Goal: Task Accomplishment & Management: Use online tool/utility

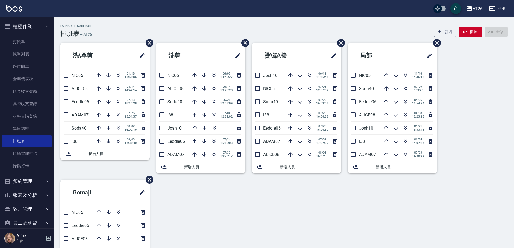
click at [8, 31] on button "櫃檯作業" at bounding box center [26, 26] width 49 height 14
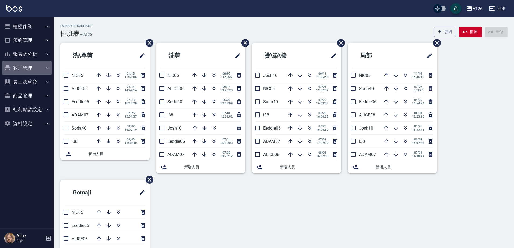
click at [30, 69] on button "客戶管理" at bounding box center [26, 68] width 49 height 14
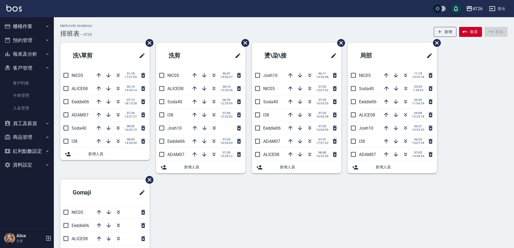
click at [32, 74] on button "客戶管理" at bounding box center [26, 68] width 49 height 14
click at [33, 76] on ul "櫃檯作業 打帳單 帳單列表 座位開單 營業儀表板 現金收支登錄 高階收支登錄 材料自購登錄 每日結帳 排班表 現場電腦打卡 掃碼打卡 預約管理 預約管理 單日…" at bounding box center [26, 74] width 49 height 115
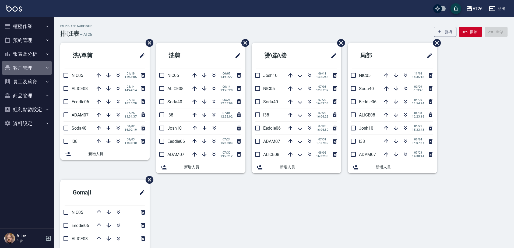
click at [33, 67] on button "客戶管理" at bounding box center [26, 68] width 49 height 14
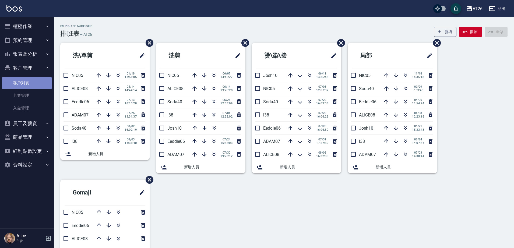
click at [33, 84] on link "客戶列表" at bounding box center [26, 83] width 49 height 12
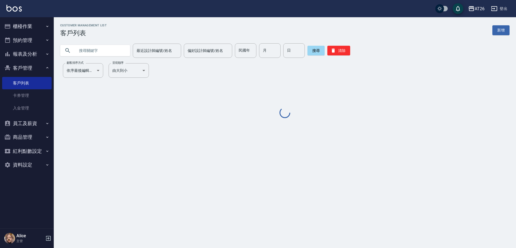
click at [86, 52] on input "text" at bounding box center [100, 50] width 51 height 15
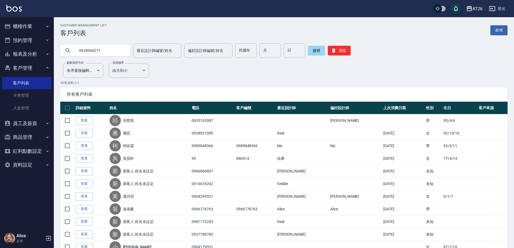
type input "0928068271"
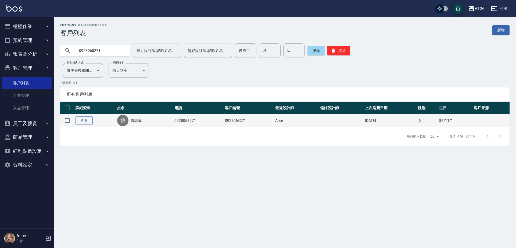
click at [91, 118] on link "查看" at bounding box center [84, 120] width 17 height 8
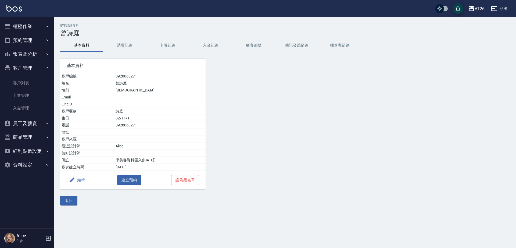
click at [123, 44] on button "消費記錄" at bounding box center [124, 45] width 43 height 13
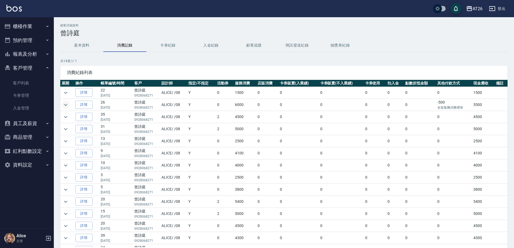
click at [68, 105] on icon "expand row" at bounding box center [65, 105] width 6 height 6
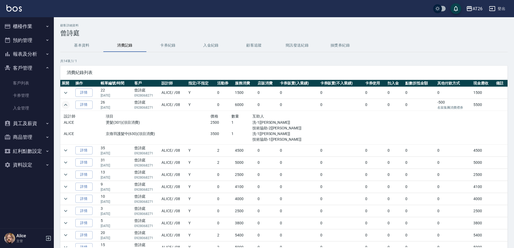
click at [68, 105] on icon "expand row" at bounding box center [65, 105] width 6 height 6
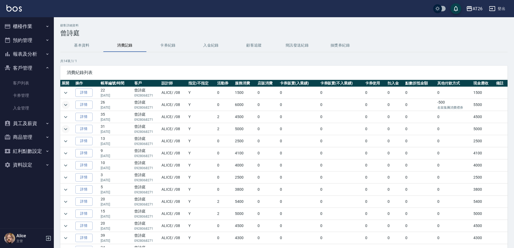
click at [66, 125] on button "expand row" at bounding box center [66, 129] width 8 height 8
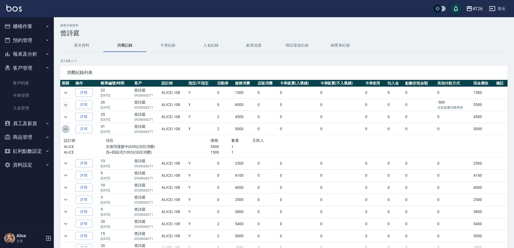
click at [63, 128] on icon "expand row" at bounding box center [65, 129] width 6 height 6
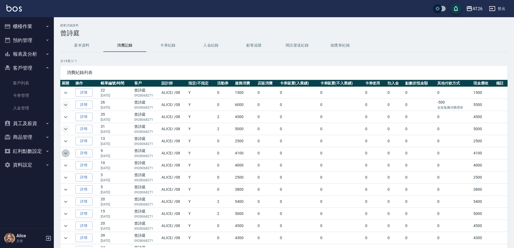
click at [68, 155] on icon "expand row" at bounding box center [65, 153] width 6 height 6
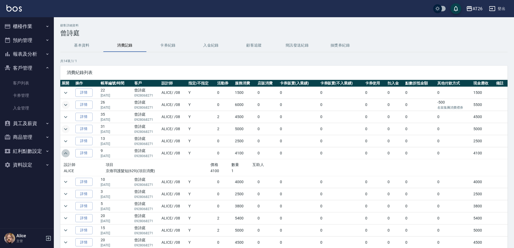
click at [68, 155] on icon "expand row" at bounding box center [65, 153] width 6 height 6
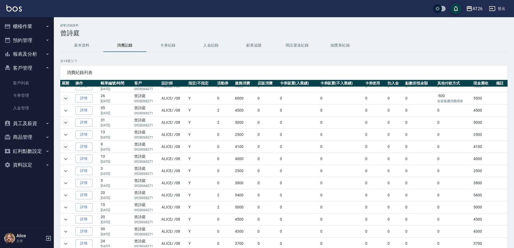
scroll to position [9, 0]
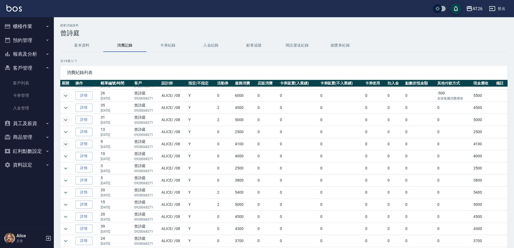
click at [70, 156] on td at bounding box center [67, 156] width 14 height 12
click at [66, 158] on icon "expand row" at bounding box center [65, 156] width 6 height 6
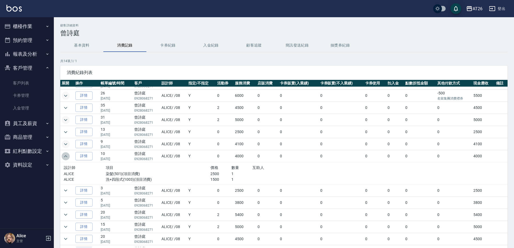
click at [69, 157] on button "expand row" at bounding box center [66, 156] width 8 height 8
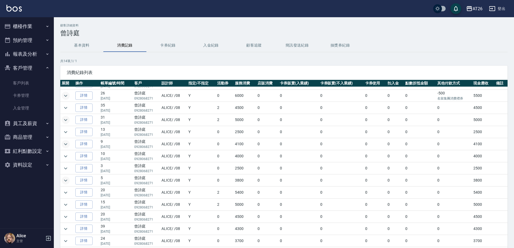
click at [64, 179] on icon "expand row" at bounding box center [65, 180] width 6 height 6
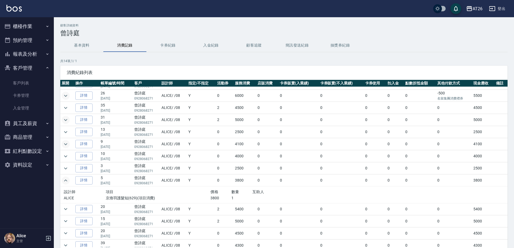
click at [64, 179] on icon "expand row" at bounding box center [65, 180] width 6 height 6
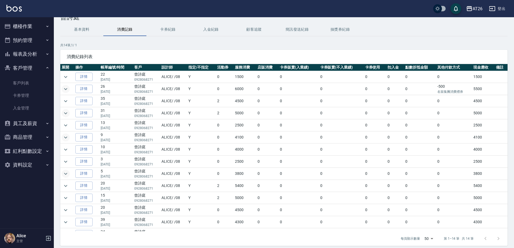
scroll to position [0, 0]
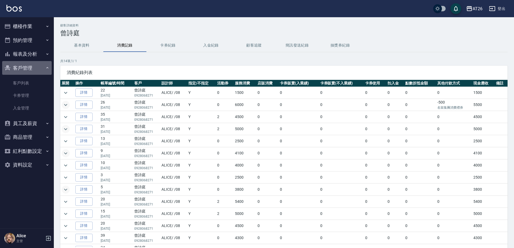
click at [29, 68] on button "客戶管理" at bounding box center [26, 68] width 49 height 14
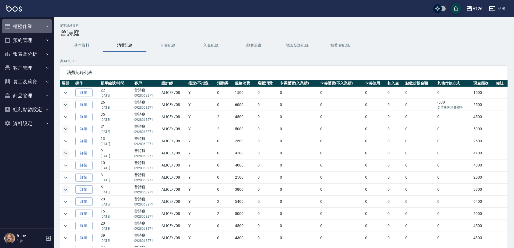
click at [33, 23] on button "櫃檯作業" at bounding box center [26, 26] width 49 height 14
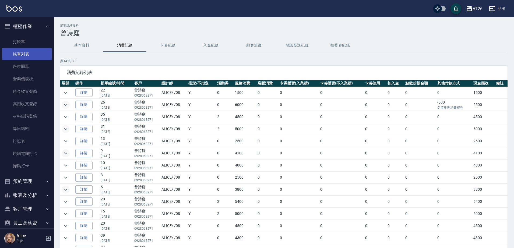
click at [32, 52] on link "帳單列表" at bounding box center [26, 54] width 49 height 12
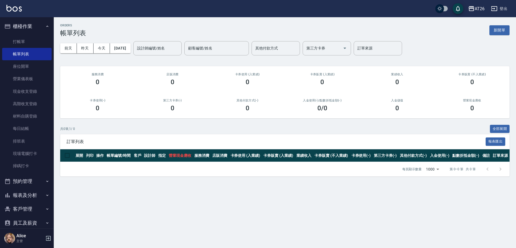
click at [2, 48] on link "帳單列表" at bounding box center [26, 54] width 49 height 12
click at [21, 41] on link "打帳單" at bounding box center [26, 42] width 49 height 12
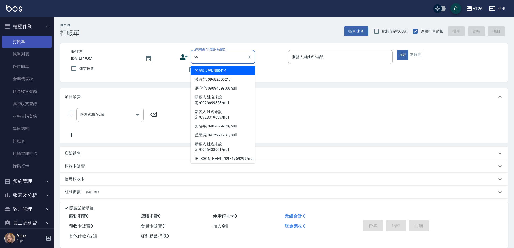
type input "吳昊軒/99/880414"
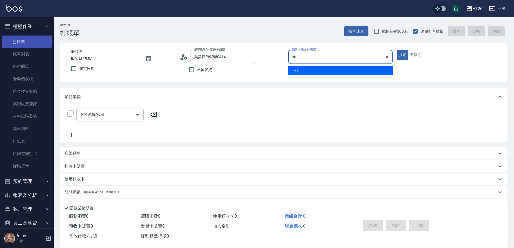
type input "l-38"
type button "true"
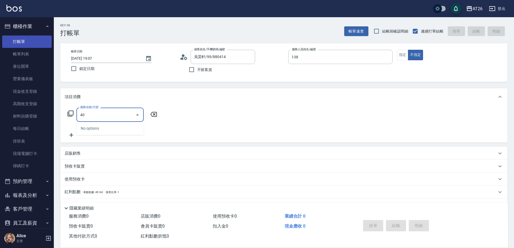
type input "401"
type input "20"
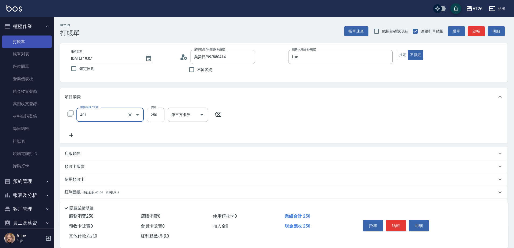
type input "剪髮(401)"
type input "4"
type input "0"
type input "400"
type input "40"
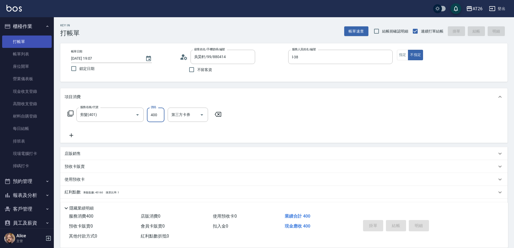
type input "0"
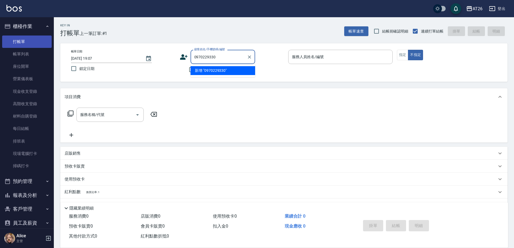
type input "0970229330"
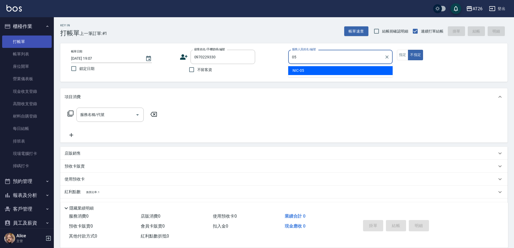
type input "NIC-05"
type button "false"
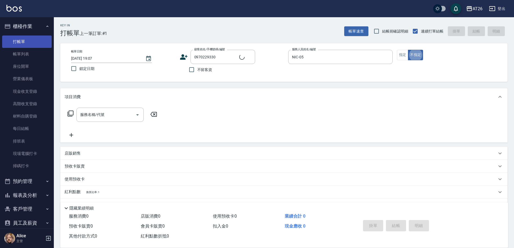
type input "新客人 姓名未設定/0970229330/null"
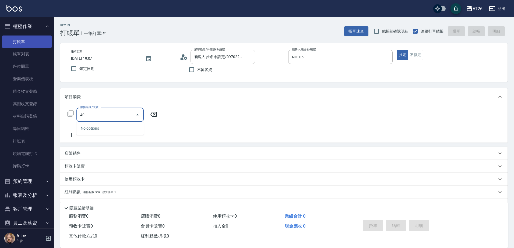
type input "401"
type input "20"
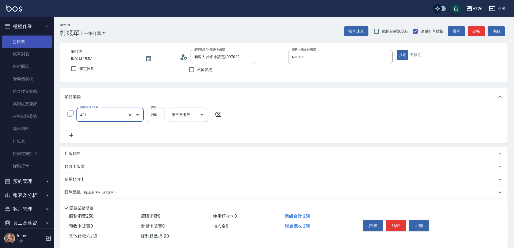
type input "剪髮(401)"
type input "0"
type input "600"
type input "60"
type input "600"
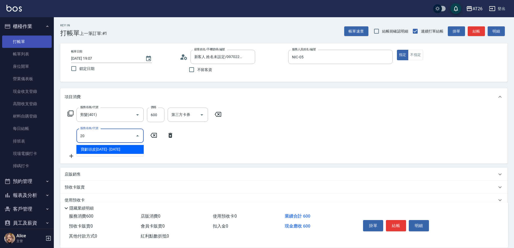
type input "201"
type input "80"
type input "洗髮(201)"
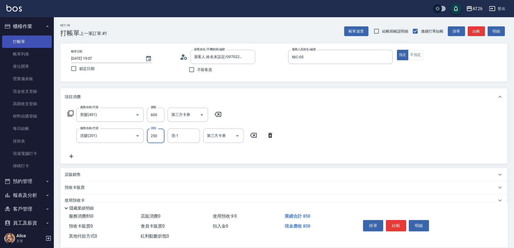
type input "0"
type input "60"
type input "0"
type input "祐希-44"
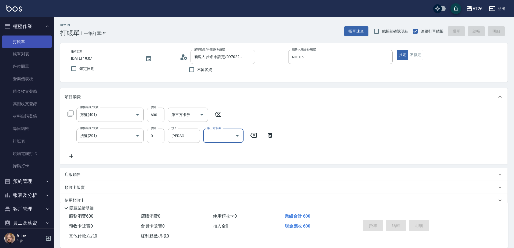
type input "2025/08/10 19:08"
type input "0"
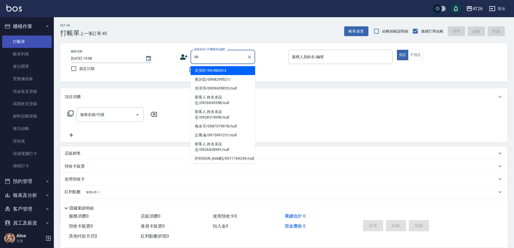
type input "吳昊軒/99/880414"
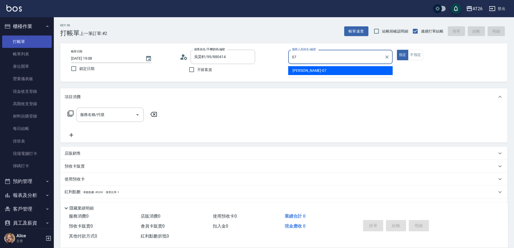
type input "ADAM-07"
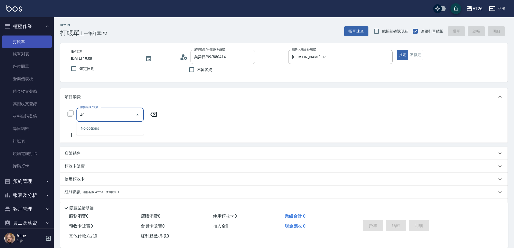
type input "401"
type input "20"
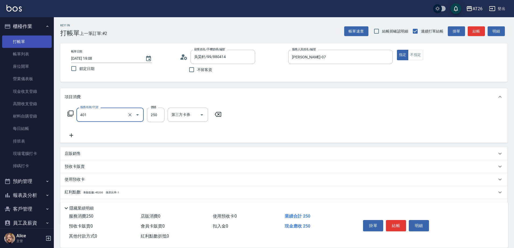
type input "剪髮(401)"
type input "7"
type input "0"
type input "700"
type input "70"
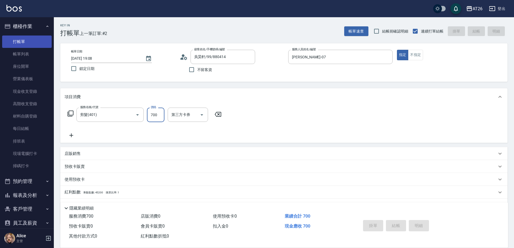
type input "0"
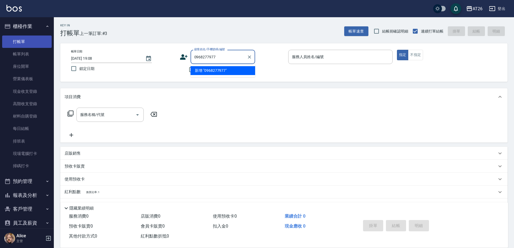
type input "0968277977"
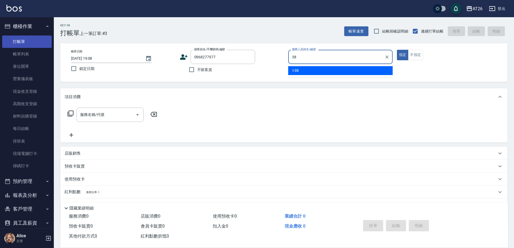
type input "38"
type input "新客人 姓名未設定/0968277977/null"
type input "l-38"
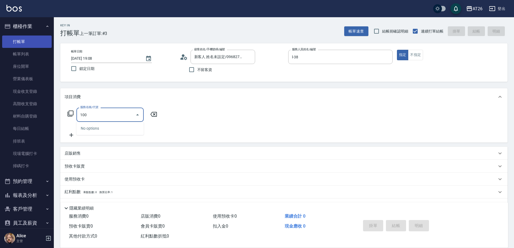
type input "1001"
type input "70"
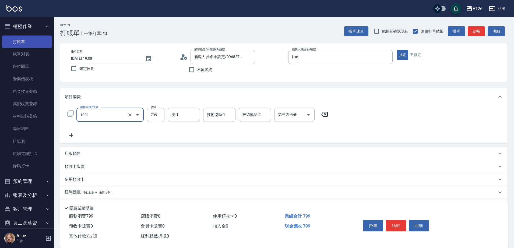
type input "洗+AB劑(1001)"
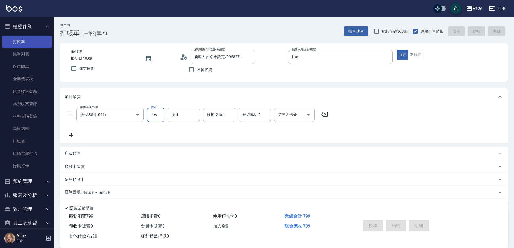
type input "0"
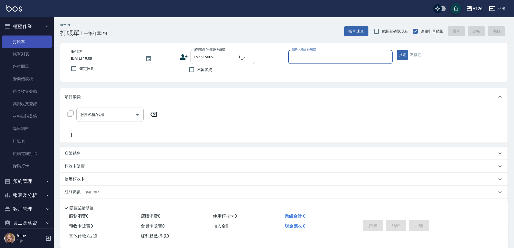
type input "新客人 姓名未設定/0965156093/null"
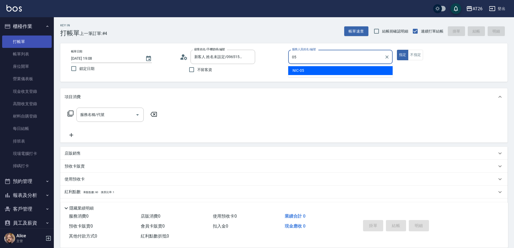
type input "NIC-05"
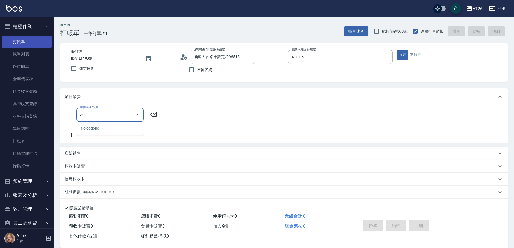
type input "301"
type input "120"
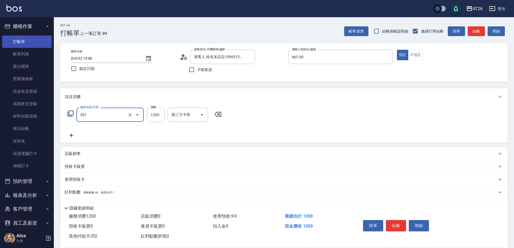
type input "燙髮(301)"
type input "2"
type input "0"
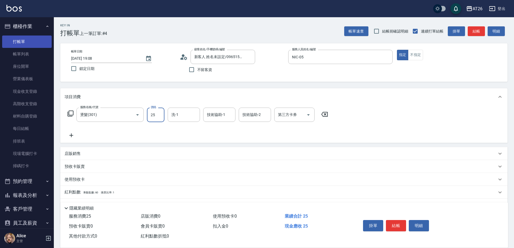
type input "250"
type input "20"
type input "2500"
type input "250"
type input "2500"
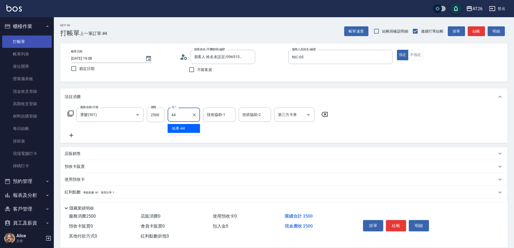
type input "祐希-44"
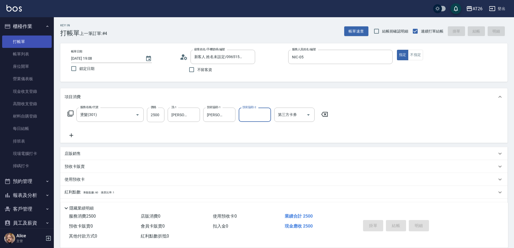
type input "2025/08/10 19:09"
type input "0"
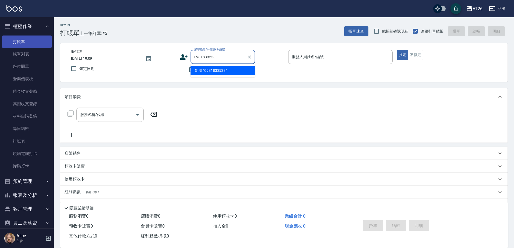
type input "0981833538"
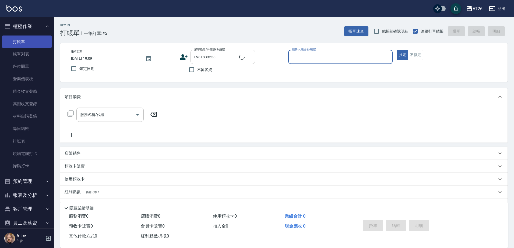
type input "0"
type input "許嘉祐/0981833538/0981833538"
type input "NIC-05"
click at [397, 50] on button "指定" at bounding box center [403, 55] width 12 height 10
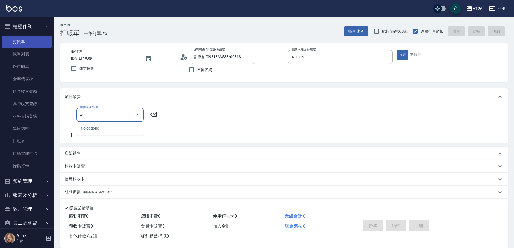
type input "401"
type input "20"
type input "剪髮(401)"
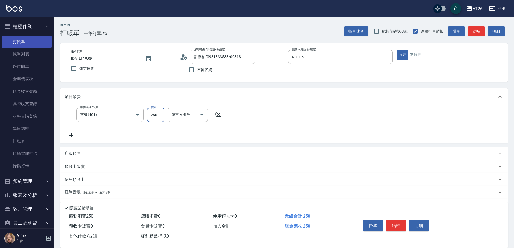
type input "6"
type input "0"
type input "600"
type input "60"
type input "600"
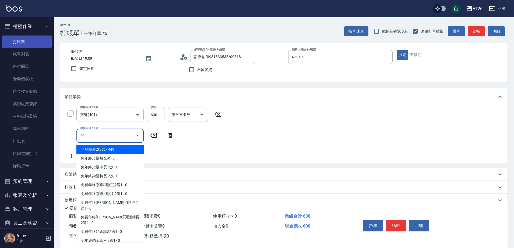
type input "201"
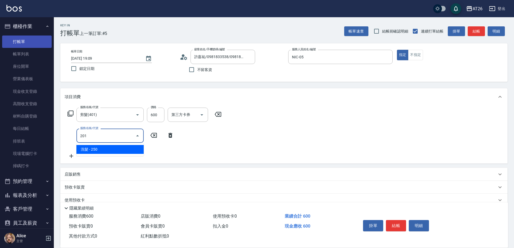
type input "80"
type input "洗髮(201)"
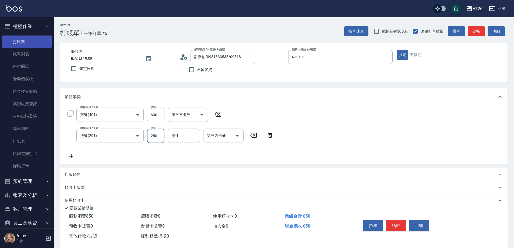
type input "0"
type input "60"
type input "0"
type input "祐希-44"
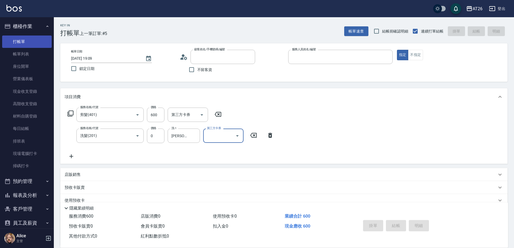
type input "0"
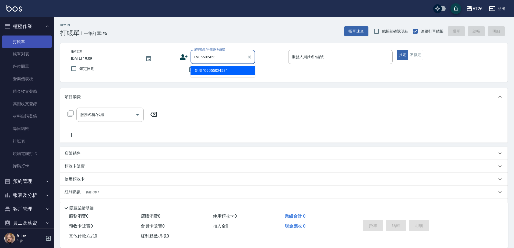
type input "0905502453"
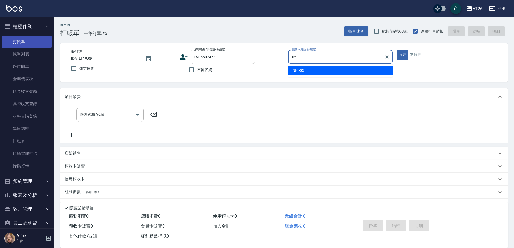
type input "NIC-05"
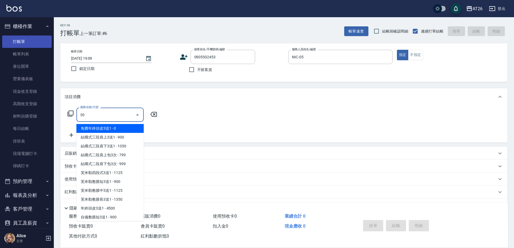
type input "301"
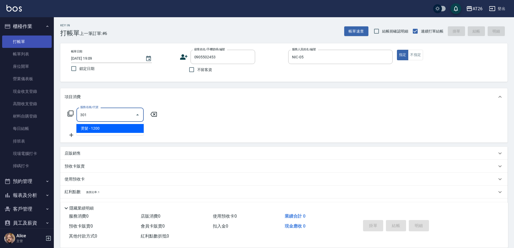
type input "120"
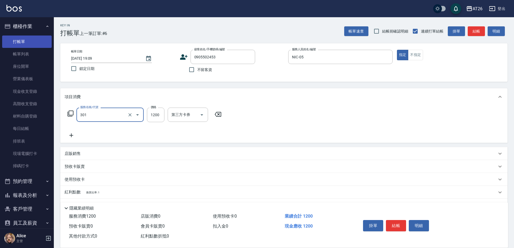
type input "燙髮(301)"
type input "2"
type input "0"
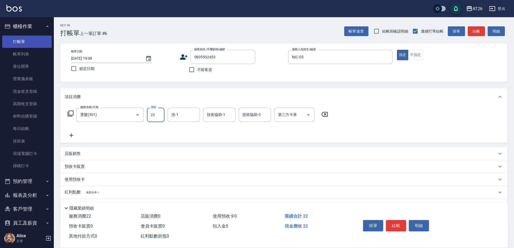
type input "228"
type input "20"
type input "2280"
type input "220"
type input "2280"
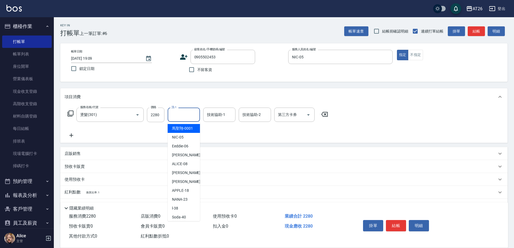
click at [178, 114] on input "洗-1" at bounding box center [183, 114] width 27 height 9
type input "祐希-44"
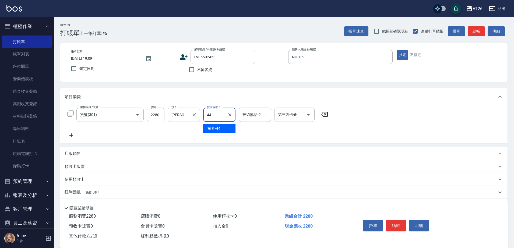
type input "祐希-44"
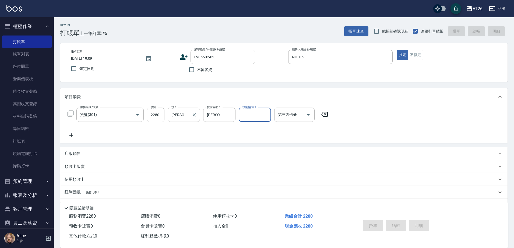
type input "2025/08/10 19:10"
type input "0"
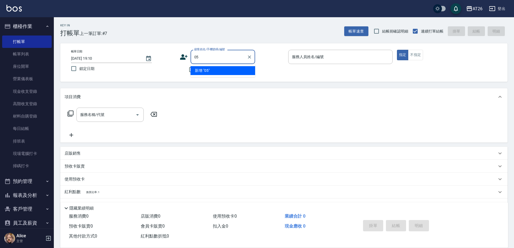
type input "0"
type input "99"
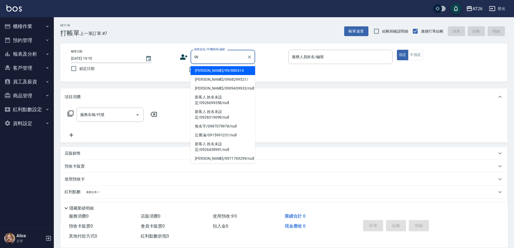
type input "[PERSON_NAME]/99/880414"
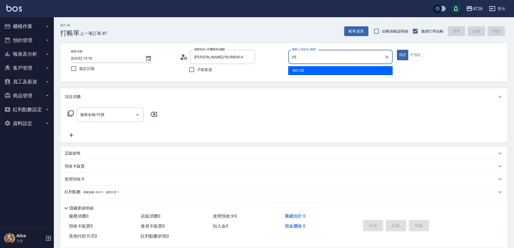
type input "NIC-05"
type button "true"
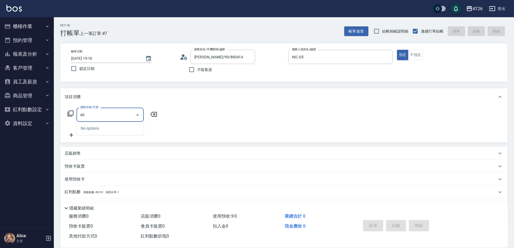
type input "401"
type input "20"
type input "剪髮(401)"
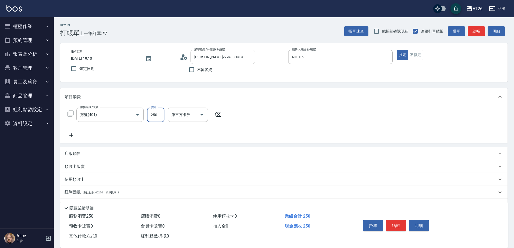
type input "7"
type input "0"
type input "700"
type input "70"
type input "700"
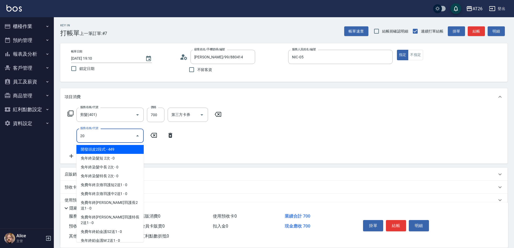
type input "201"
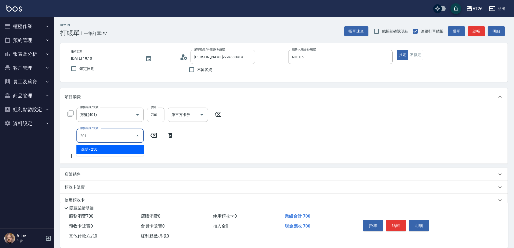
type input "90"
type input "洗髮(201)"
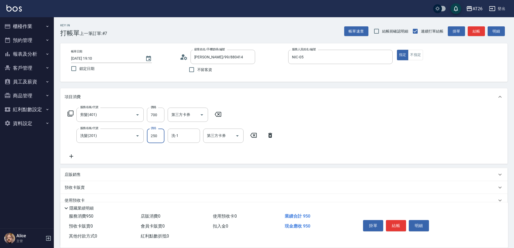
type input "0"
type input "70"
type input "0"
type input "[PERSON_NAME]-44"
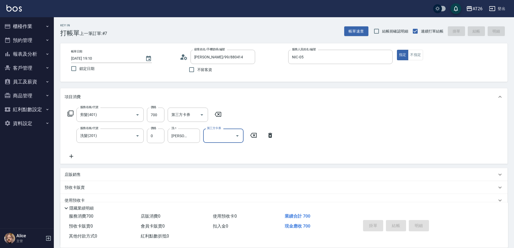
type input "2025/08/10 19:11"
type input "0"
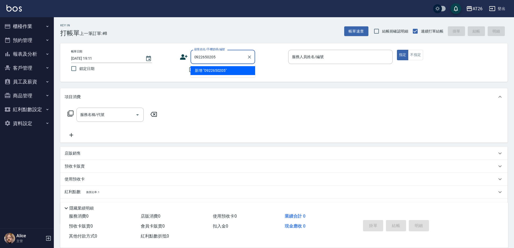
type input "0922650205"
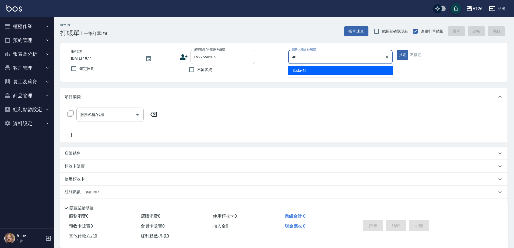
type input "Soda-40"
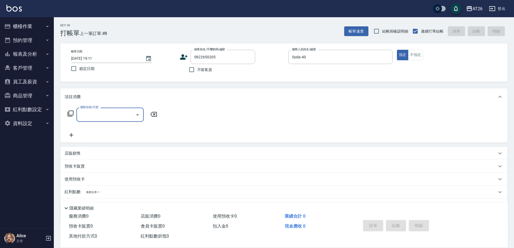
type input "4"
type input "301"
type input "120"
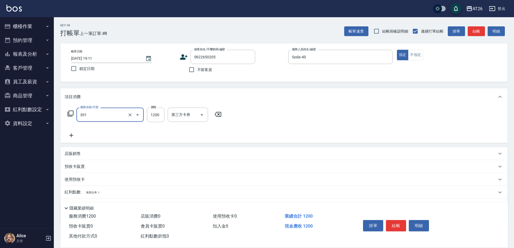
type input "燙髮(301)"
type input "1"
type input "0"
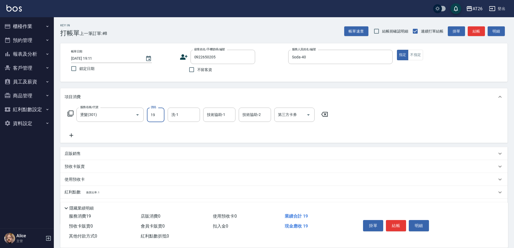
type input "199"
type input "10"
type input "1999"
type input "190"
type input "1999"
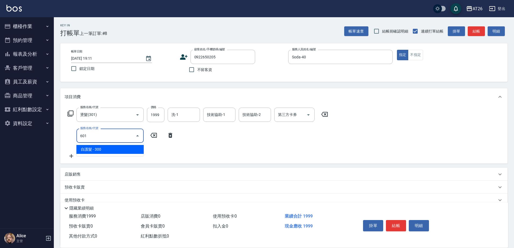
type input "601"
type input "220"
type input "自護髮(601)"
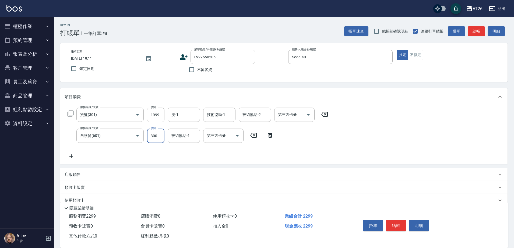
type input "1"
type input "200"
type input "150"
type input "210"
type input "1500"
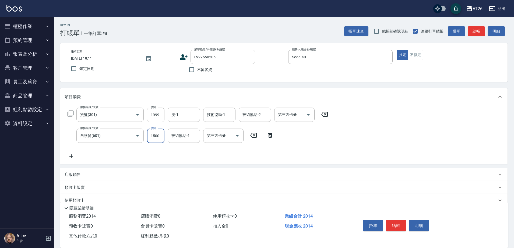
type input "340"
type input "1500"
type input "[PERSON_NAME]-44"
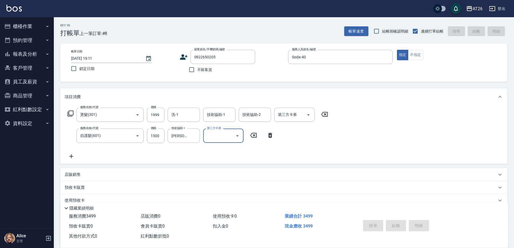
type input "[DATE] 19:12"
type input "0"
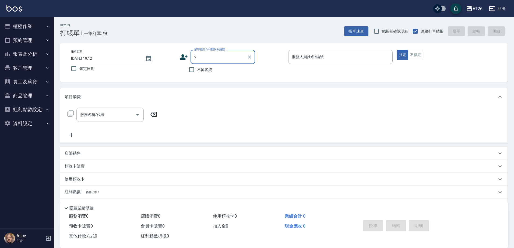
type input "99"
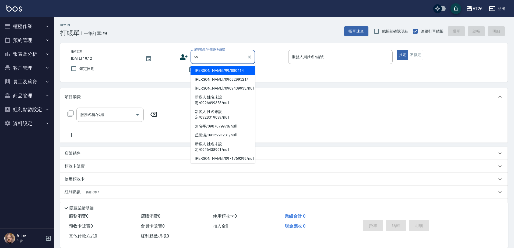
type input "[PERSON_NAME]/99/880414"
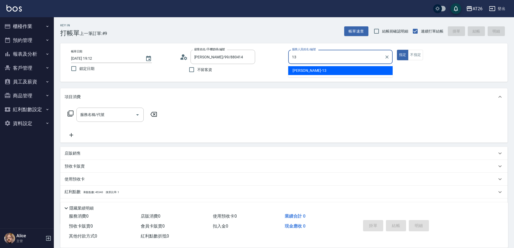
type input "[PERSON_NAME]-13"
type button "true"
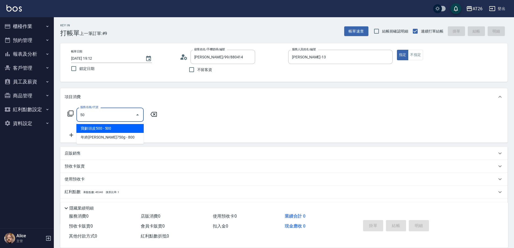
type input "501"
type input "120"
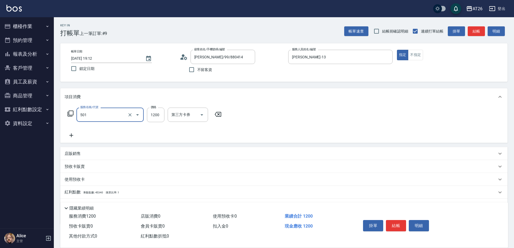
type input "染髮(501)"
type input "2"
type input "0"
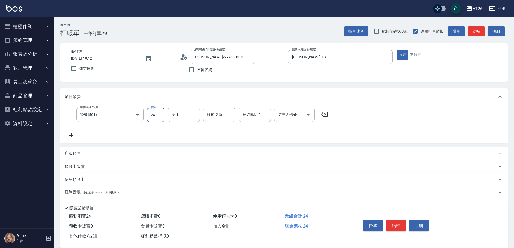
type input "240"
type input "20"
type input "2400"
type input "240"
type input "2400"
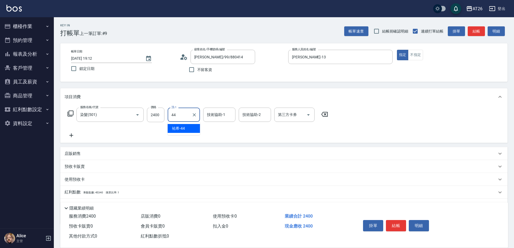
type input "祐希-44"
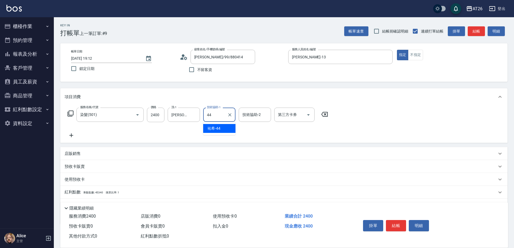
type input "祐希-44"
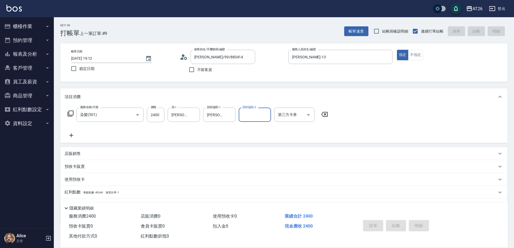
type input "0"
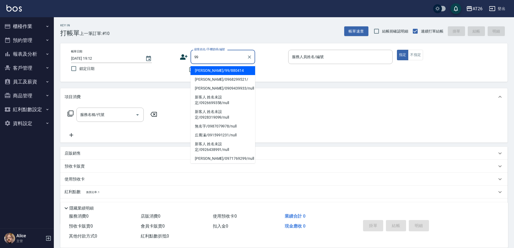
type input "吳昊軒/99/880414"
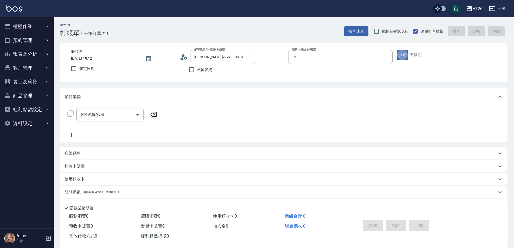
type input "Arthur-13"
type input "401"
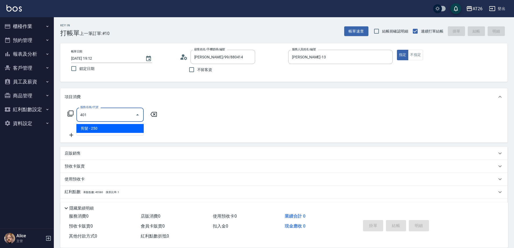
type input "20"
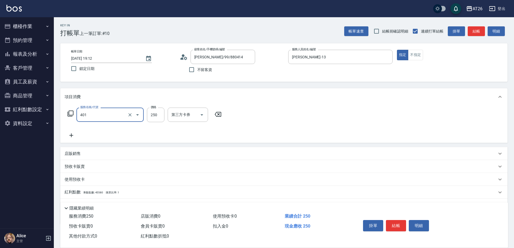
type input "0"
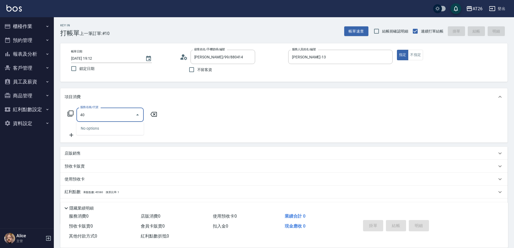
type input "401"
type input "20"
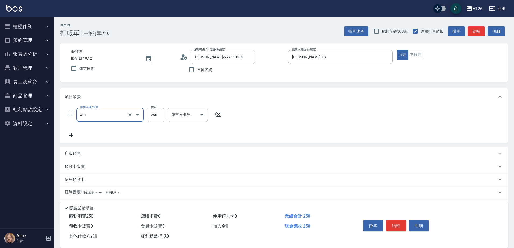
type input "剪髮(401)"
type input "7"
type input "0"
type input "700"
type input "70"
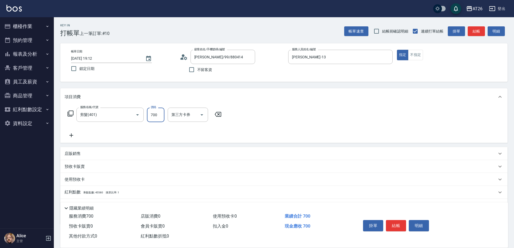
type input "700"
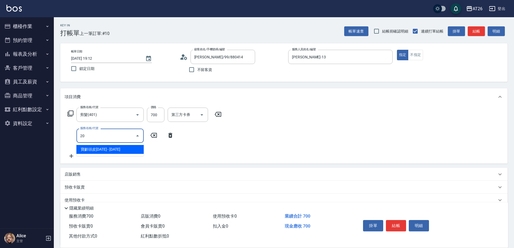
type input "201"
type input "90"
type input "洗髮(201)"
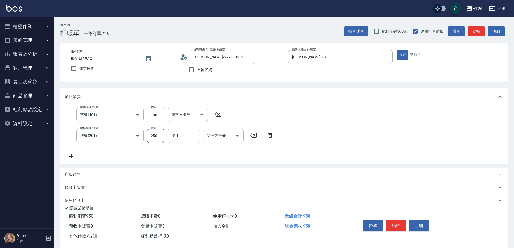
type input "0"
type input "70"
type input "0"
type input "Tammy-47"
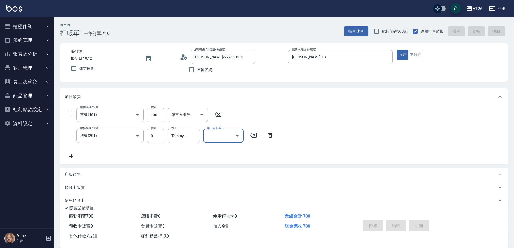
type input "2025/08/10 19:13"
type input "0"
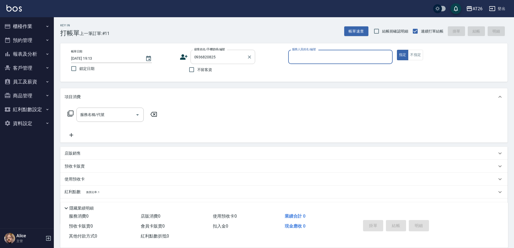
click at [233, 59] on input "0936820825" at bounding box center [219, 56] width 52 height 9
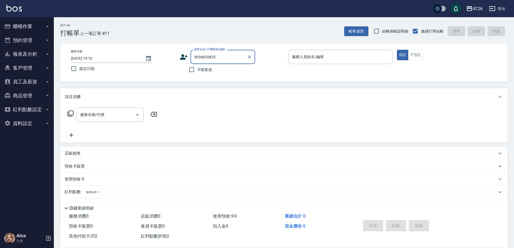
click at [233, 59] on input "0936820825" at bounding box center [219, 56] width 52 height 9
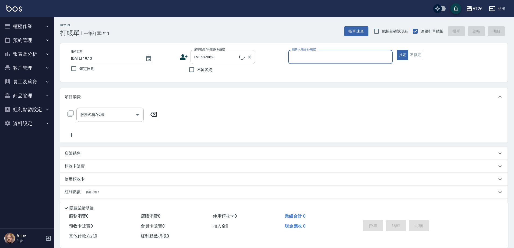
type input "新客人 姓名未設定/0936820828/null"
type input "Eeddie-06"
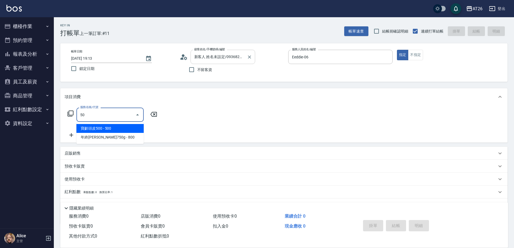
type input "501"
type input "120"
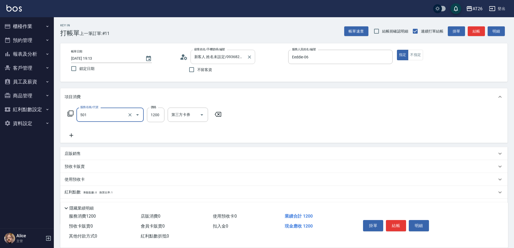
type input "染髮(501)"
type input "1"
type input "0"
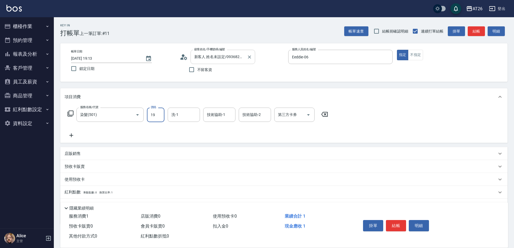
type input "199"
type input "10"
type input "1999"
type input "190"
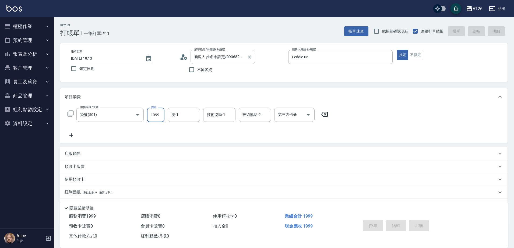
type input "2025/08/10 19:14"
type input "0"
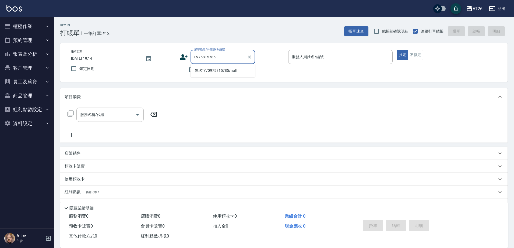
type input "無名字/0975815785/null"
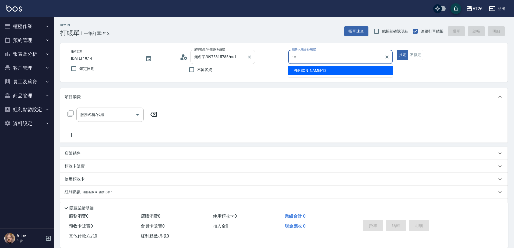
type input "Arthur-13"
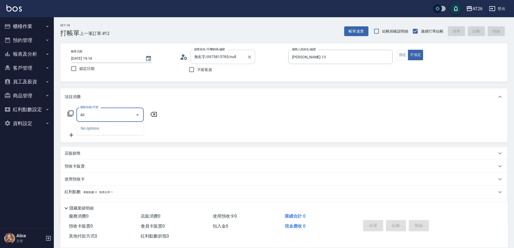
type input "401"
type input "20"
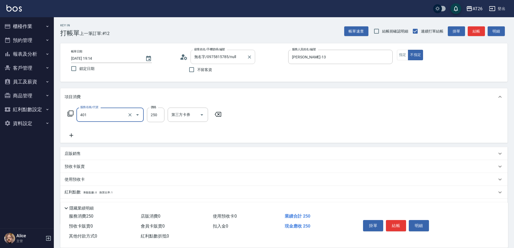
type input "剪髮(401)"
type input "7"
type input "0"
type input "700"
type input "70"
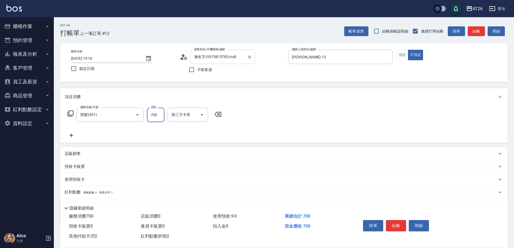
type input "700"
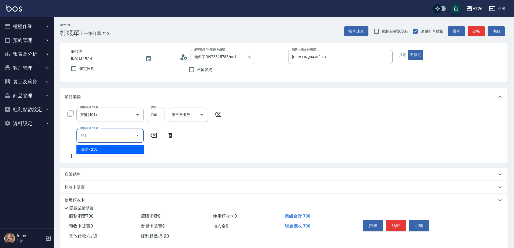
type input "201"
type input "90"
type input "洗髮(201)"
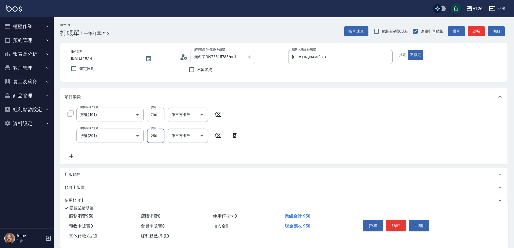
type input "0"
type input "70"
type input "0"
type input "Tammy-47"
click at [397, 55] on button "指定" at bounding box center [403, 55] width 12 height 10
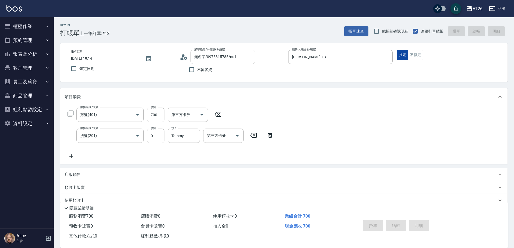
type input "0"
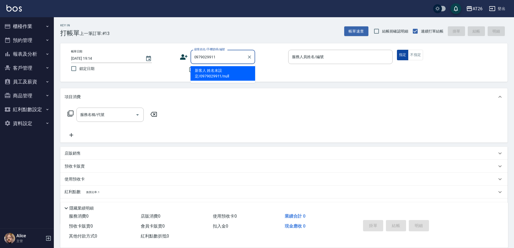
type input "新客人 姓名未設定/0979029911/null"
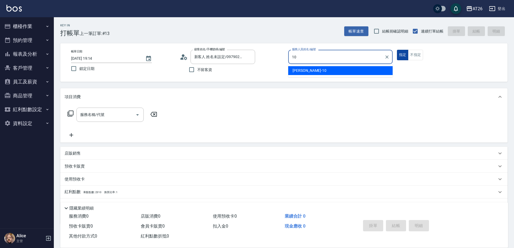
type input "[PERSON_NAME]-10"
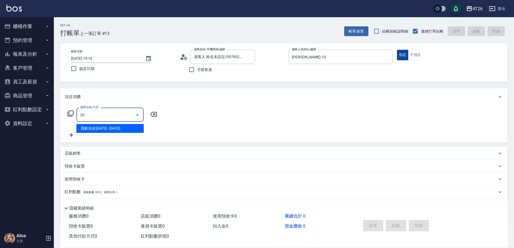
type input "2"
type input "4"
type input "染髮(501)"
type input "120"
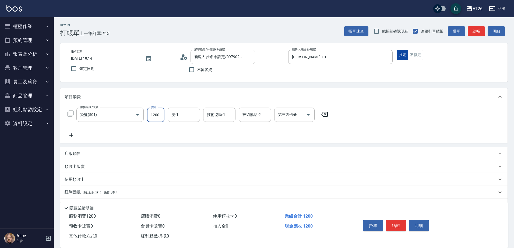
type input "1"
type input "0"
type input "145"
type input "10"
type input "1450"
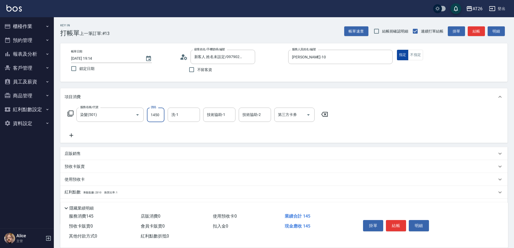
type input "140"
type input "1450"
type input "tony-46"
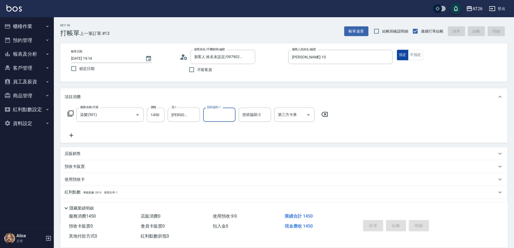
type input "2025/08/10 19:15"
type input "0"
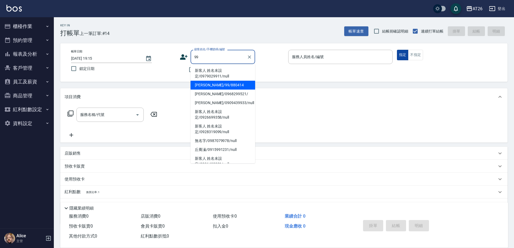
type input "吳昊軒/99/880414"
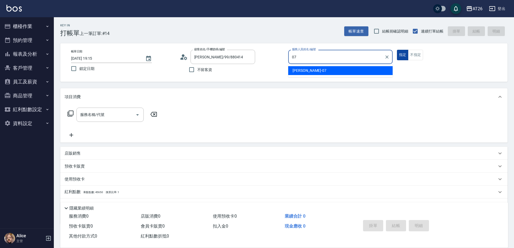
type input "ADAM-07"
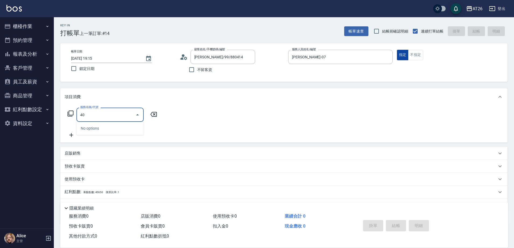
type input "401"
type input "20"
type input "剪髮(401)"
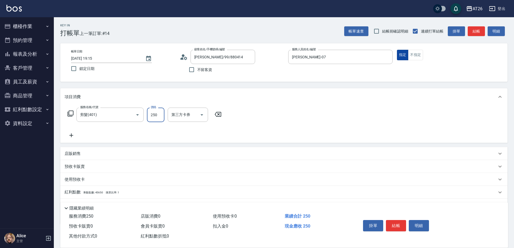
type input "6"
type input "0"
type input "600"
type input "60"
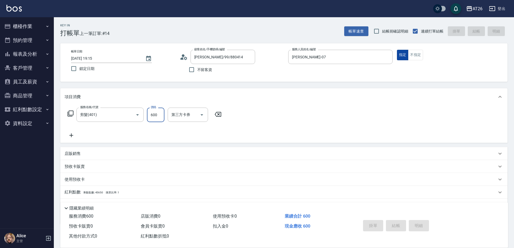
type input "0"
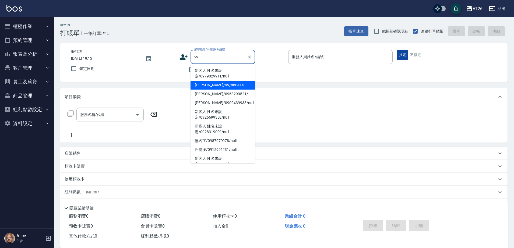
type input "吳昊軒/99/880414"
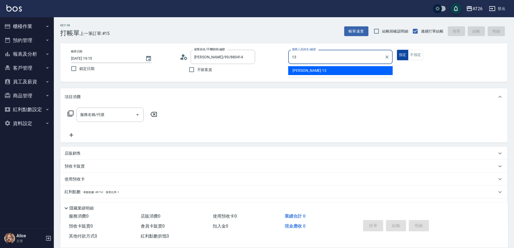
type input "Arthur-13"
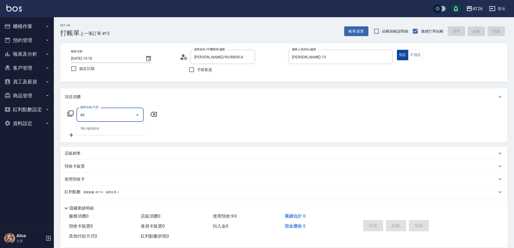
type input "401"
type input "20"
type input "剪髮(401)"
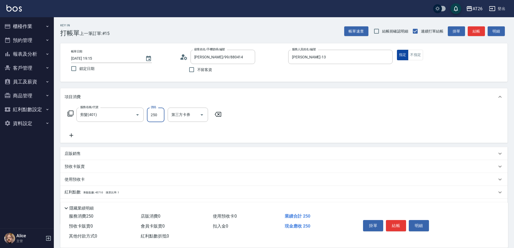
type input "4"
type input "0"
type input "400"
type input "40"
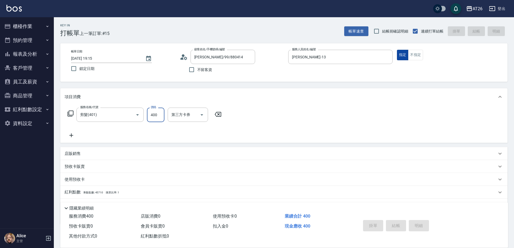
type input "2025/08/10 19:16"
type input "0"
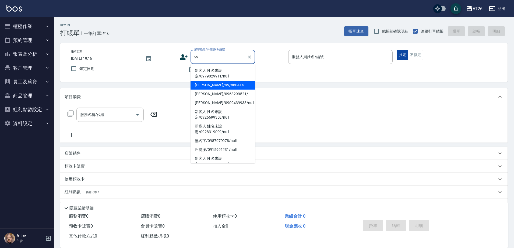
type input "吳昊軒/99/880414"
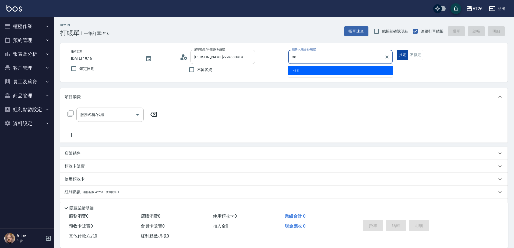
type input "l-38"
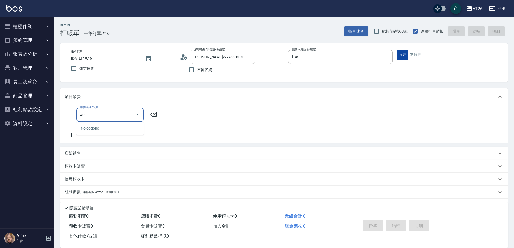
type input "401"
type input "20"
type input "剪髮(401)"
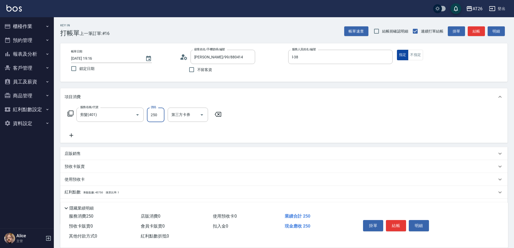
type input "7"
type input "0"
type input "700"
type input "70"
type input "700"
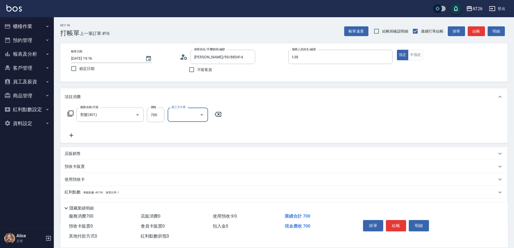
click at [74, 150] on div "店販銷售" at bounding box center [283, 153] width 447 height 13
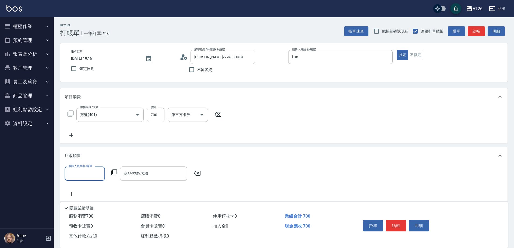
click at [93, 178] on input "服務人員姓名/編號" at bounding box center [85, 173] width 36 height 9
type input "l-38"
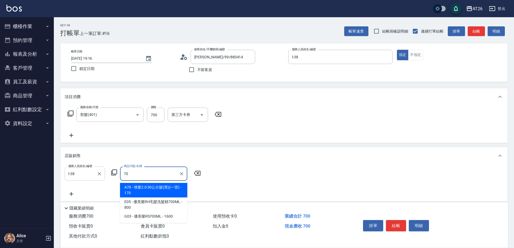
type input "7"
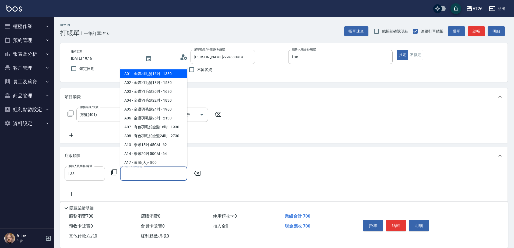
click at [198, 173] on icon at bounding box center [197, 173] width 6 height 5
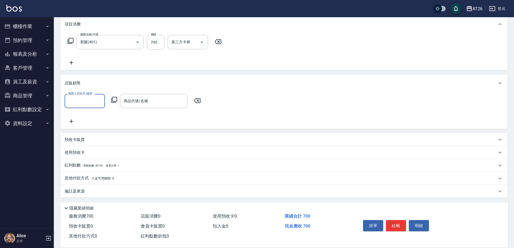
scroll to position [74, 0]
click at [83, 174] on div "其他付款方式 入金可用餘額: 0" at bounding box center [283, 177] width 447 height 13
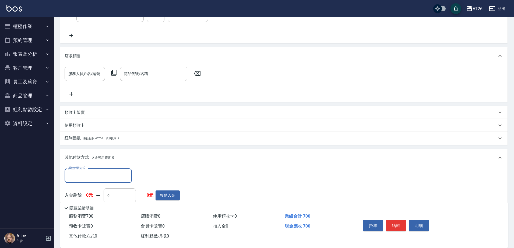
scroll to position [137, 0]
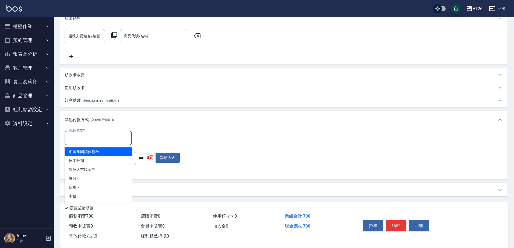
click at [95, 139] on input "其他付款方式" at bounding box center [98, 137] width 62 height 9
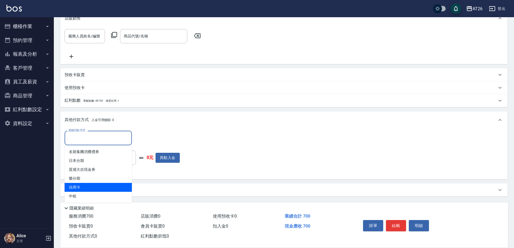
click at [86, 183] on span "信用卡" at bounding box center [98, 187] width 67 height 9
type input "信用卡"
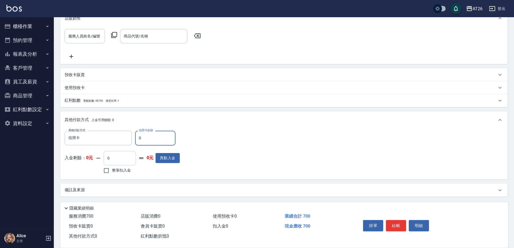
type input "7"
type input "60"
type input "70"
type input "0"
type input "700"
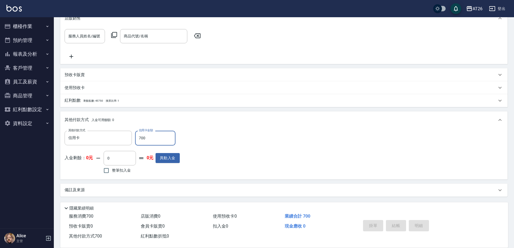
type input "2025/08/10 19:19"
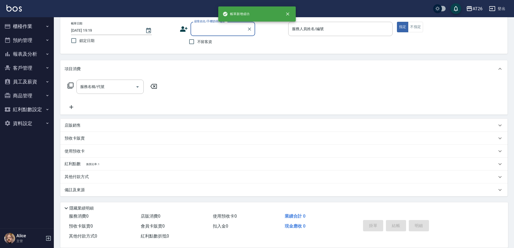
scroll to position [0, 0]
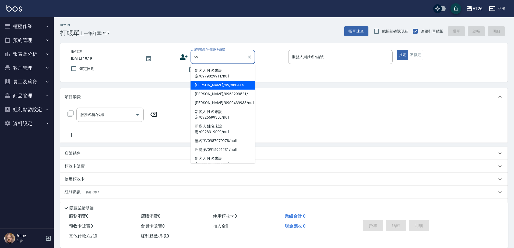
type input "吳昊軒/99/880414"
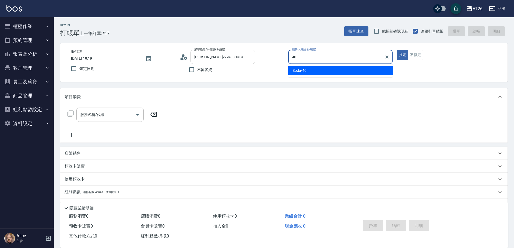
type input "Soda-40"
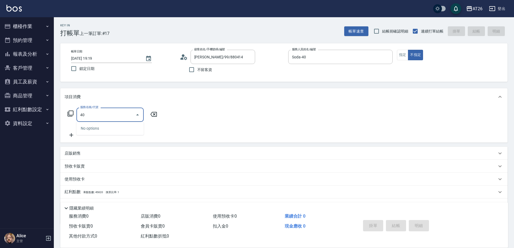
type input "401"
type input "20"
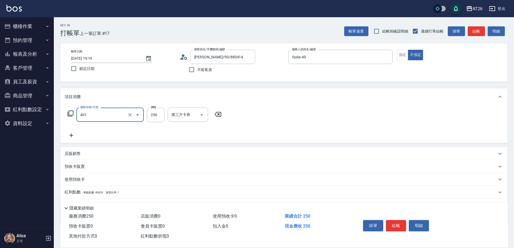
type input "剪髮(401)"
type input "1"
type input "0"
type input "100"
type input "10"
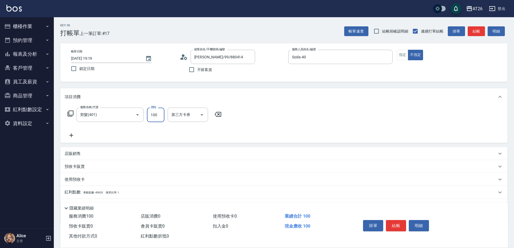
type input "100"
click at [180, 87] on div "Key In 打帳單 上一筆訂單:#17 帳單速查 結帳前確認明細 連續打單結帳 掛單 結帳 明細 帳單日期 2025/08/10 19:19 鎖定日期 顧客…" at bounding box center [284, 146] width 460 height 259
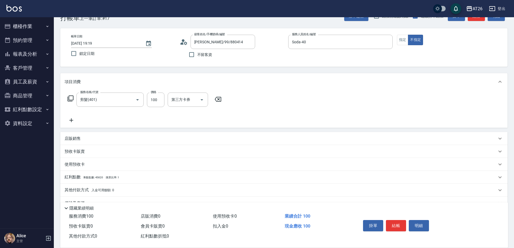
scroll to position [28, 0]
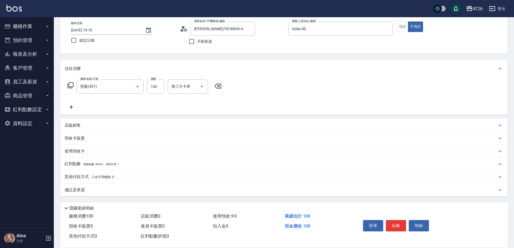
click at [89, 174] on p "其他付款方式 入金可用餘額: 0" at bounding box center [89, 177] width 49 height 6
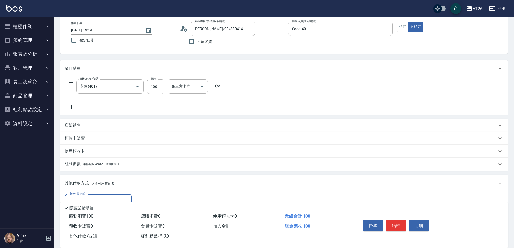
scroll to position [62, 0]
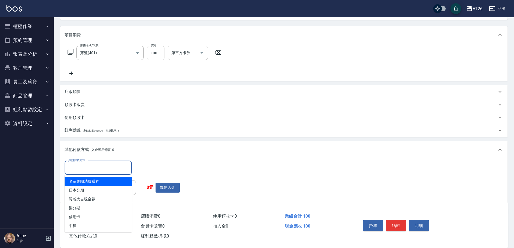
click at [92, 169] on input "其他付款方式" at bounding box center [98, 167] width 62 height 9
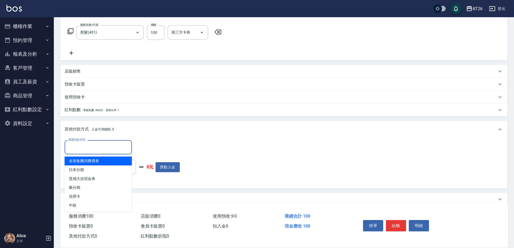
scroll to position [92, 0]
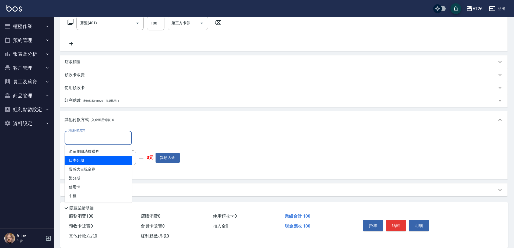
click at [93, 160] on span "日本分期" at bounding box center [98, 160] width 67 height 9
type input "日本分期"
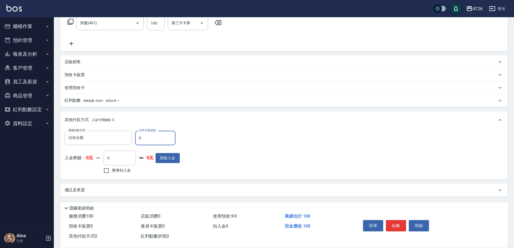
click at [153, 141] on input "0" at bounding box center [155, 138] width 40 height 15
type input "1"
type input "0"
type input "100"
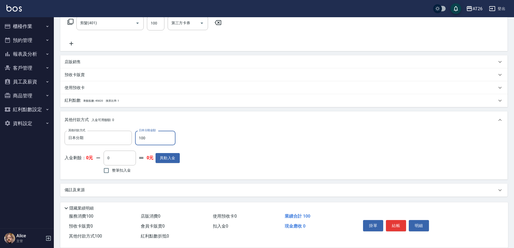
click at [175, 109] on div "項目消費 服務名稱/代號 剪髮(401) 服務名稱/代號 價格 100 價格 第三方卡券 第三方卡券 店販銷售 服務人員姓名/編號 服務人員姓名/編號 商品代…" at bounding box center [283, 97] width 447 height 200
click at [85, 139] on input "日本分期" at bounding box center [94, 137] width 54 height 9
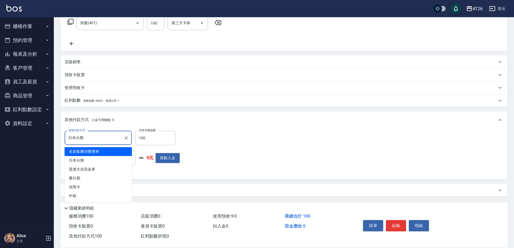
click at [98, 137] on input "日本分期" at bounding box center [94, 137] width 54 height 9
click at [132, 110] on div "項目消費 服務名稱/代號 剪髮(401) 服務名稱/代號 價格 100 價格 第三方卡券 第三方卡券 店販銷售 服務人員姓名/編號 服務人員姓名/編號 商品代…" at bounding box center [283, 97] width 447 height 200
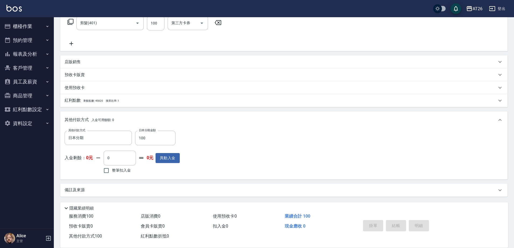
type input "2025/08/10 19:20"
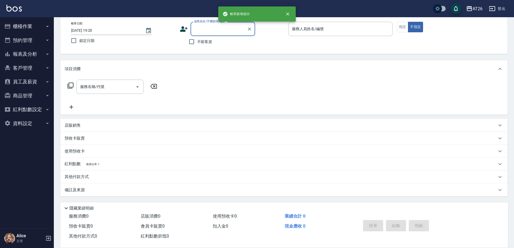
scroll to position [0, 0]
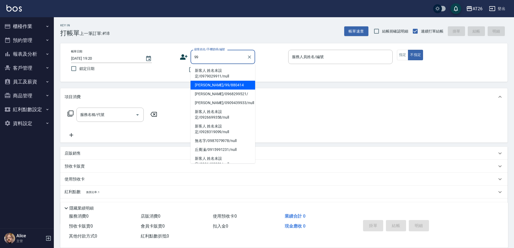
type input "吳昊軒/99/880414"
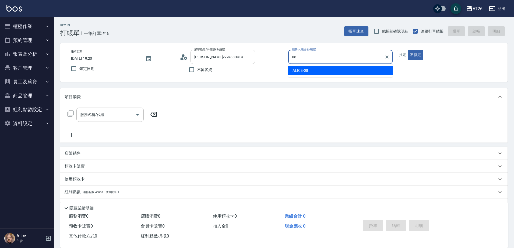
type input "ALICE-08"
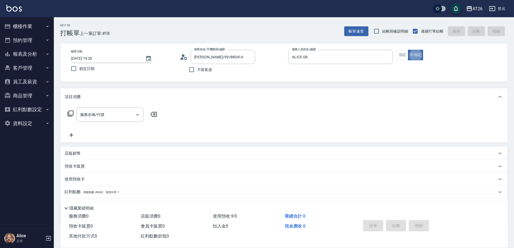
type button "false"
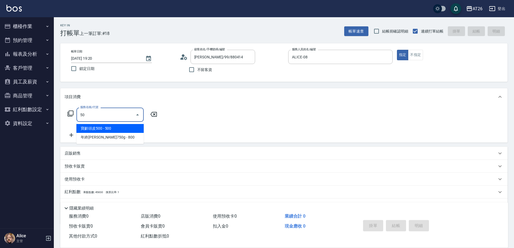
type input "501"
type input "120"
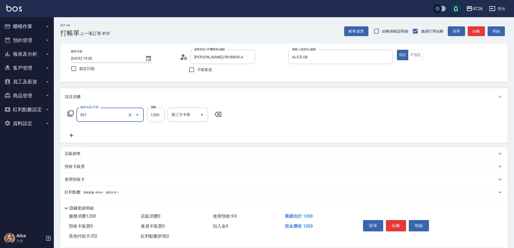
type input "染髮(501)"
type input "5"
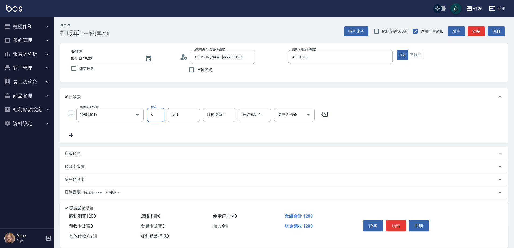
type input "0"
type input "200"
type input "20"
type input "2000"
type input "200"
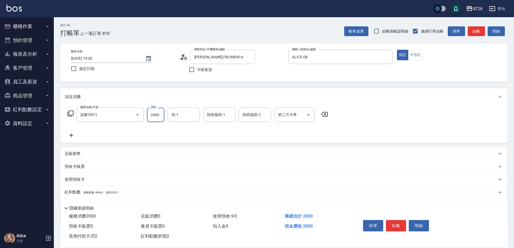
type input "2000"
type input "3"
type input "NANA-23"
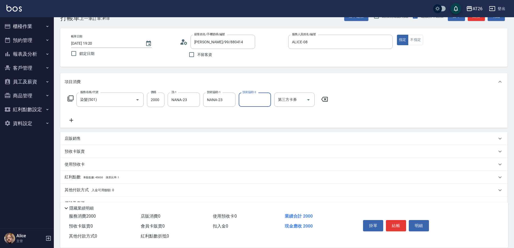
scroll to position [28, 0]
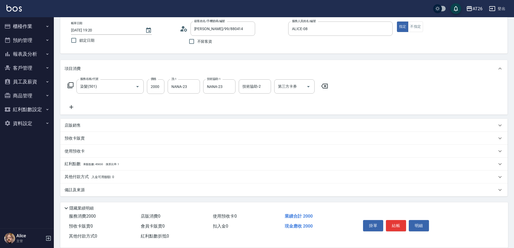
click at [90, 176] on p "其他付款方式 入金可用餘額: 0" at bounding box center [89, 177] width 49 height 6
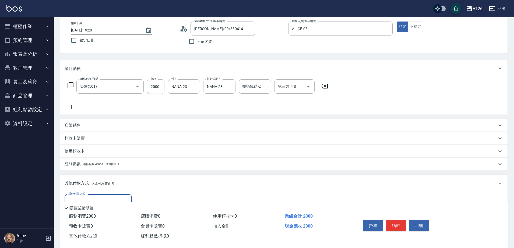
scroll to position [92, 0]
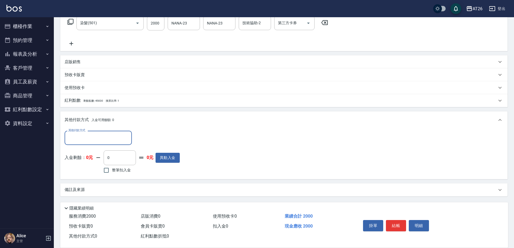
click at [85, 129] on label "其他付款方式" at bounding box center [76, 130] width 17 height 4
click at [85, 133] on input "其他付款方式" at bounding box center [98, 137] width 62 height 9
click at [80, 137] on input "其他付款方式" at bounding box center [98, 137] width 62 height 9
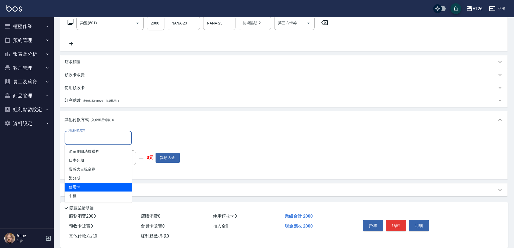
click at [95, 187] on span "信用卡" at bounding box center [98, 187] width 67 height 9
type input "信用卡"
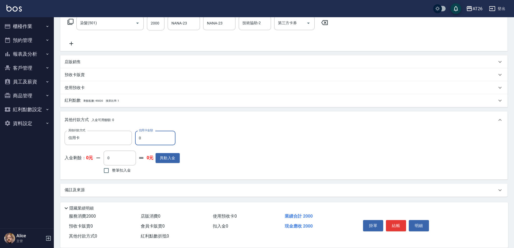
click at [154, 137] on input "0" at bounding box center [155, 138] width 40 height 15
type input "190"
type input "200"
type input "180"
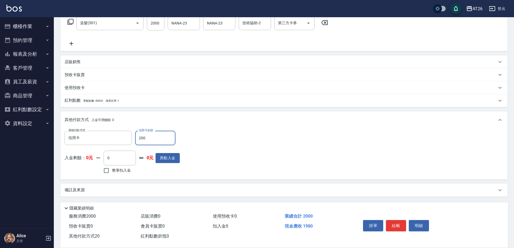
type input "2000"
type input "0"
type input "2025/08/10 19:21"
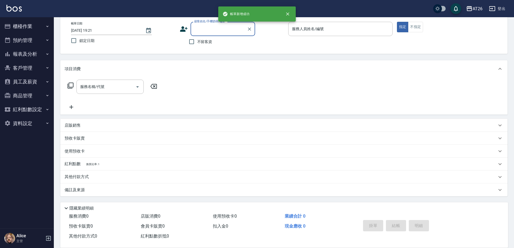
scroll to position [0, 0]
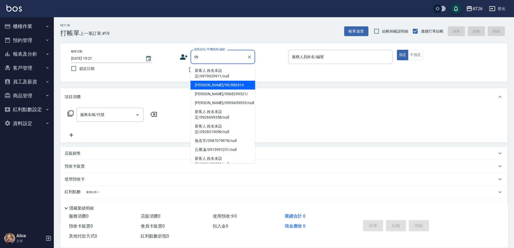
type input "吳昊軒/99/880414"
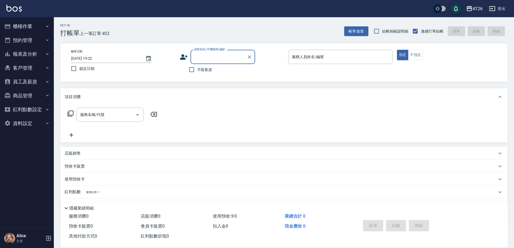
click at [29, 26] on button "櫃檯作業" at bounding box center [26, 26] width 49 height 14
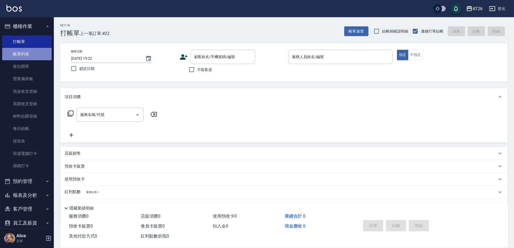
click at [34, 56] on link "帳單列表" at bounding box center [26, 54] width 49 height 12
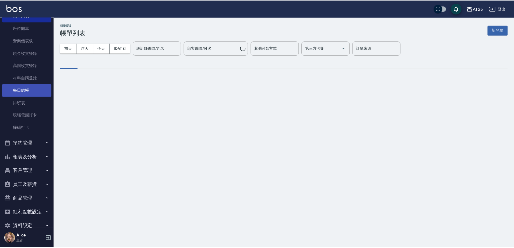
scroll to position [49, 0]
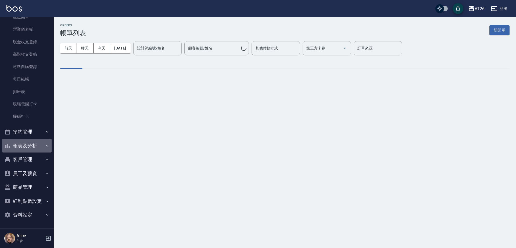
click at [29, 143] on button "報表及分析" at bounding box center [26, 146] width 49 height 14
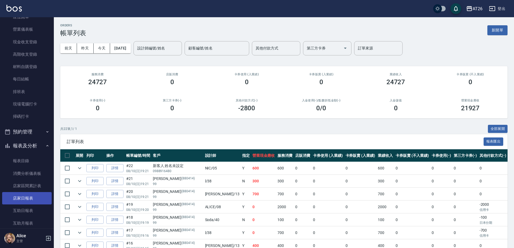
click at [27, 199] on link "店家日報表" at bounding box center [26, 198] width 49 height 12
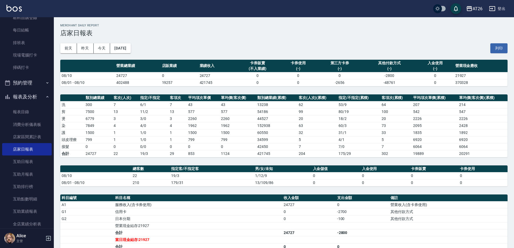
scroll to position [218, 0]
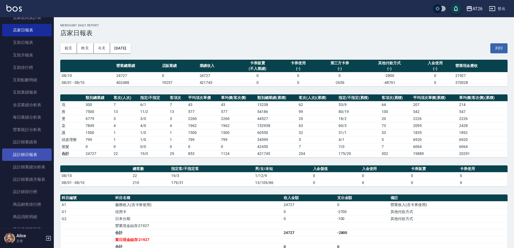
click at [33, 156] on link "設計師日報表" at bounding box center [26, 154] width 49 height 12
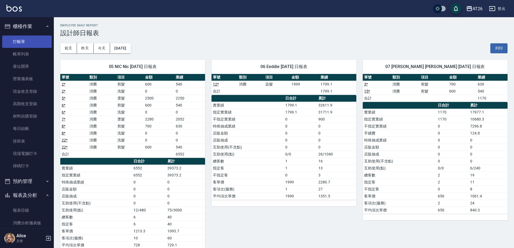
click at [17, 41] on link "打帳單" at bounding box center [26, 42] width 49 height 12
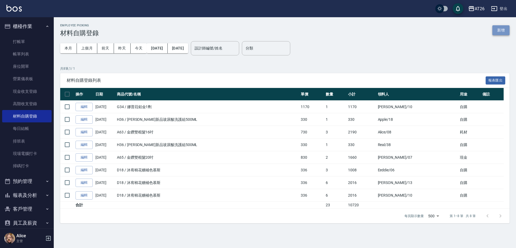
click at [497, 32] on button "新增" at bounding box center [501, 30] width 17 height 10
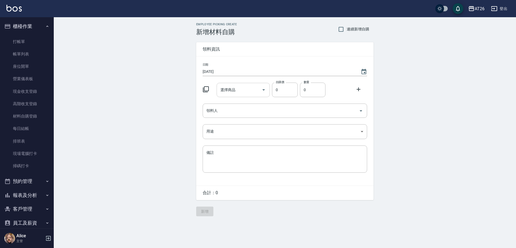
click at [235, 87] on input "選擇商品" at bounding box center [239, 89] width 41 height 9
type input "2"
type input "定"
type input "區部太空噴霧"
type input "150"
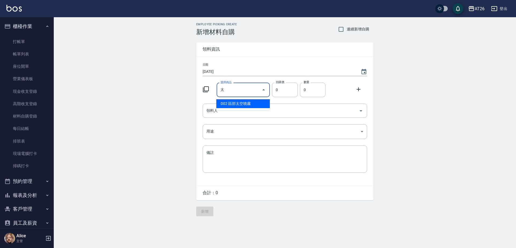
type input "1"
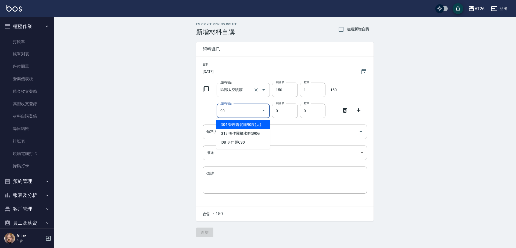
type input "管理處髮臘90度(大)"
type input "110"
type input "1"
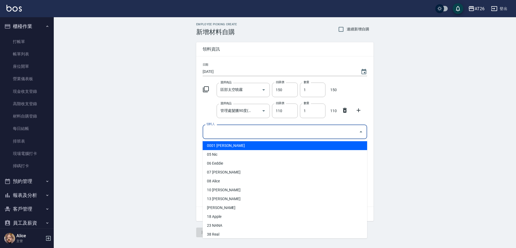
click at [247, 135] on input "領料人" at bounding box center [281, 131] width 152 height 9
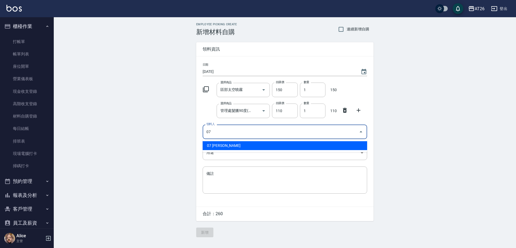
type input "07 Adam"
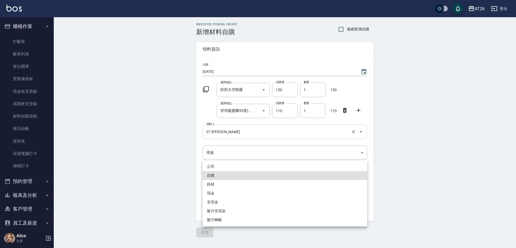
type input "自購"
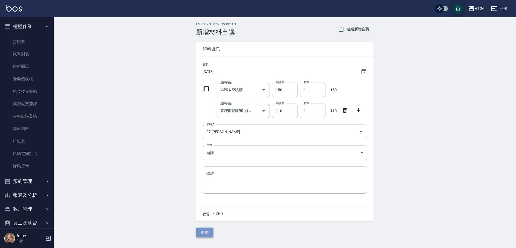
click at [207, 235] on button "新增" at bounding box center [204, 233] width 17 height 10
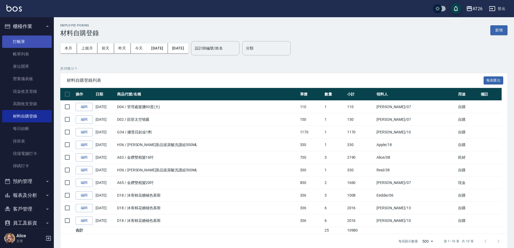
click at [16, 45] on link "打帳單" at bounding box center [26, 42] width 49 height 12
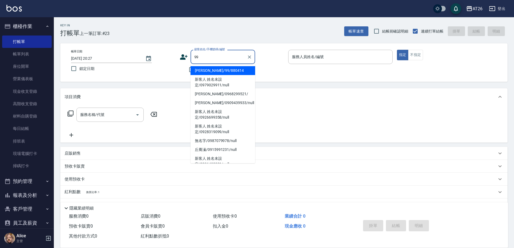
type input "[PERSON_NAME]/99/880414"
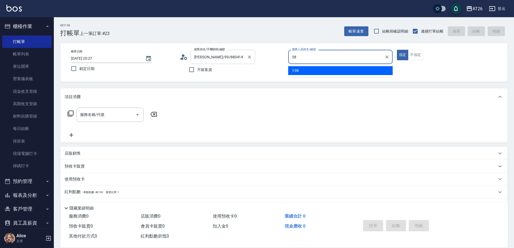
type input "l-38"
type button "true"
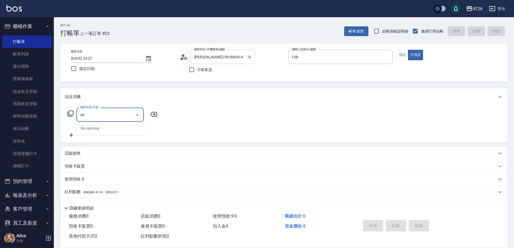
type input "401"
type input "20"
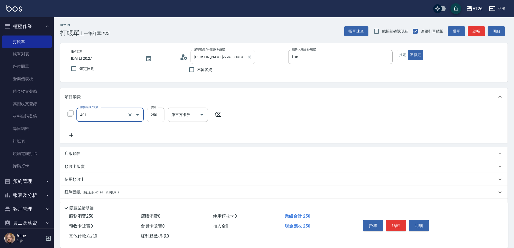
type input "剪髮(401)"
type input "3"
type input "0"
type input "300"
type input "30"
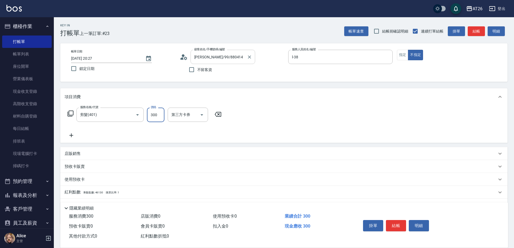
type input "300"
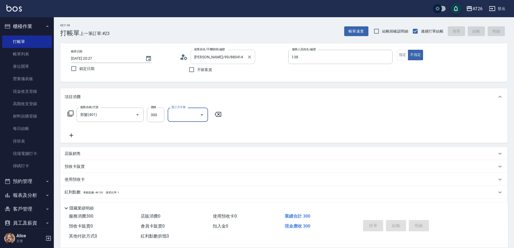
type input "2025/08/10 20:28"
type input "0"
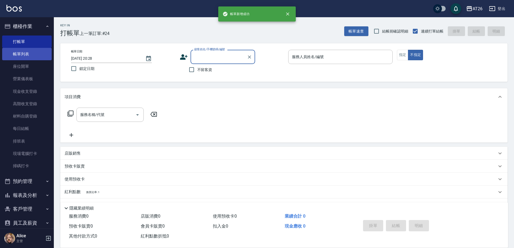
click at [22, 57] on link "帳單列表" at bounding box center [26, 54] width 49 height 12
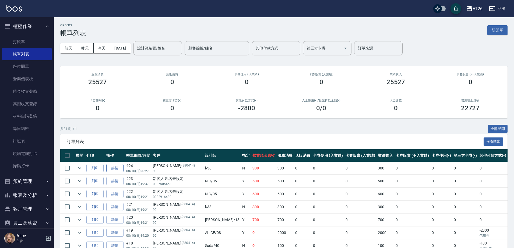
click at [117, 168] on link "詳情" at bounding box center [114, 168] width 17 height 8
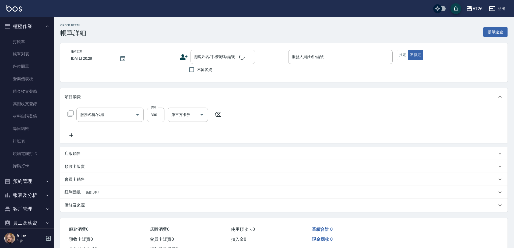
type input "2025/08/10 20:27"
type input "l-38"
type input "30"
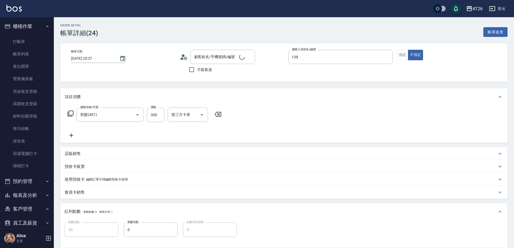
type input "剪髮(401)"
type input "[PERSON_NAME]/99/880414"
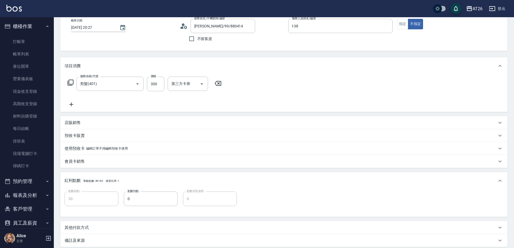
scroll to position [67, 0]
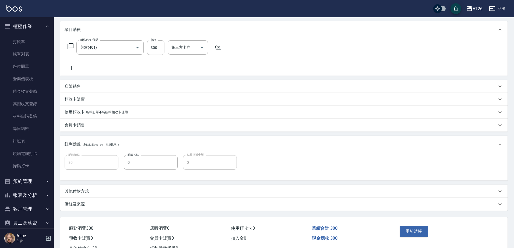
click at [93, 190] on div "其他付款方式" at bounding box center [281, 192] width 432 height 6
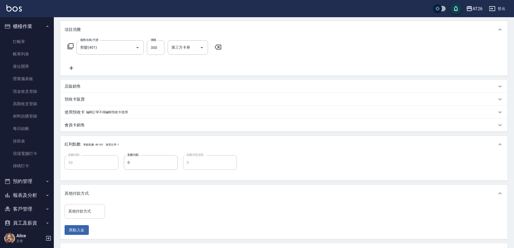
click at [90, 208] on input "其他付款方式" at bounding box center [85, 211] width 36 height 9
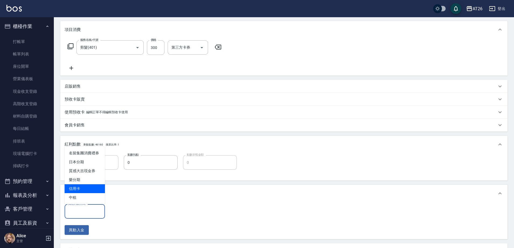
click at [90, 187] on span "信用卡" at bounding box center [85, 188] width 40 height 9
type input "信用卡"
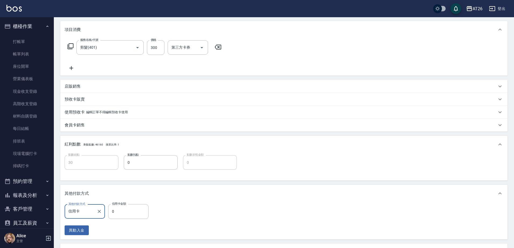
scroll to position [101, 0]
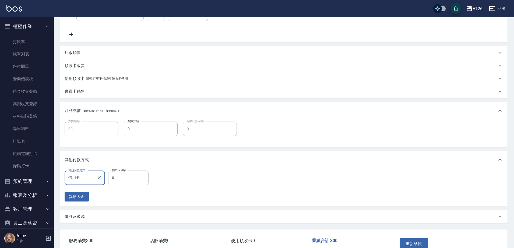
click at [146, 182] on input "0" at bounding box center [128, 178] width 40 height 15
type input "3"
type input "20"
type input "300"
type input "0"
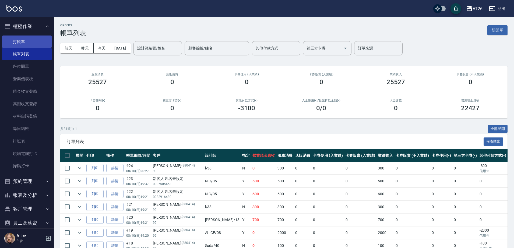
click at [24, 39] on link "打帳單" at bounding box center [26, 42] width 49 height 12
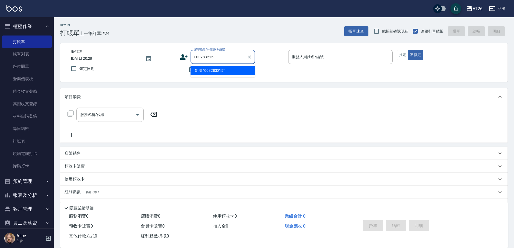
type input "003283215"
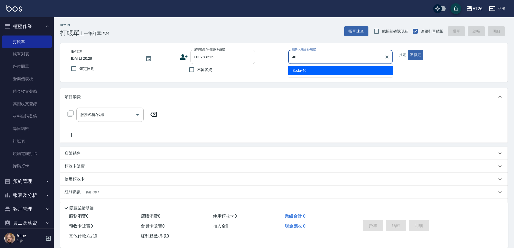
type input "Soda-40"
type button "false"
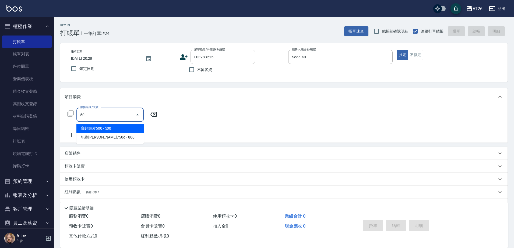
type input "501"
type input "120"
type input "染髮(501)"
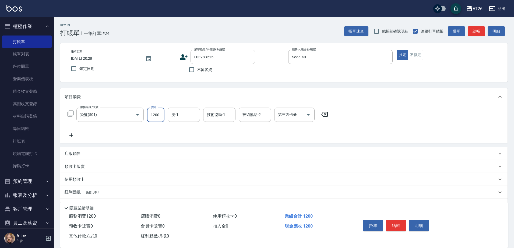
type input "3"
type input "0"
type input "308"
type input "30"
type input "3080"
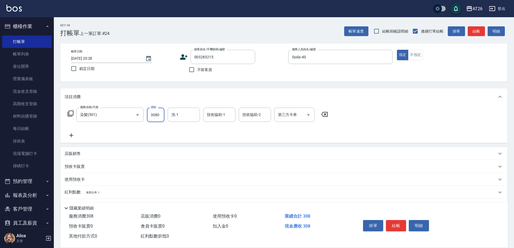
type input "300"
type input "3080"
type input "[PERSON_NAME]-47"
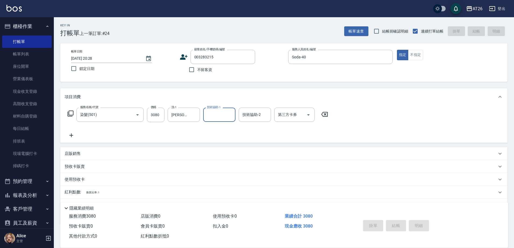
type input "0"
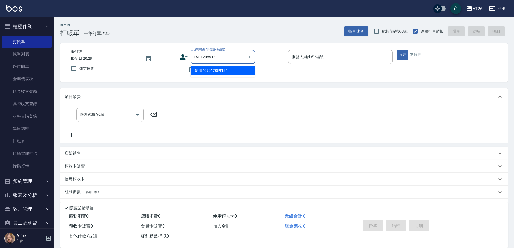
type input "0901208913"
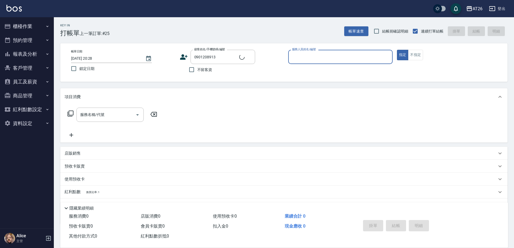
type input "新客人 姓名未設定/0901208913/null"
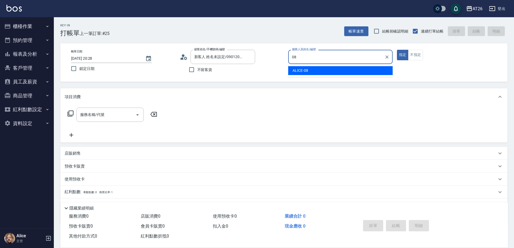
type input "08"
type button "true"
type input "ALICE-08"
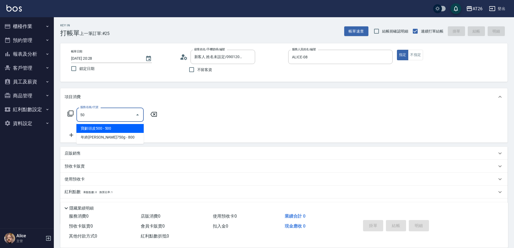
type input "501"
type input "120"
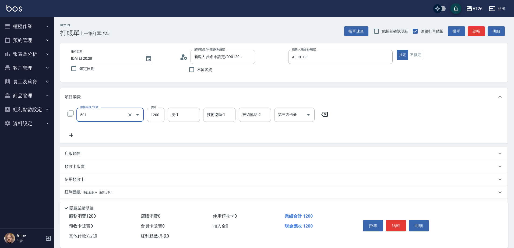
type input "染髮(501)"
type input "2"
type input "0"
type input "200"
type input "20"
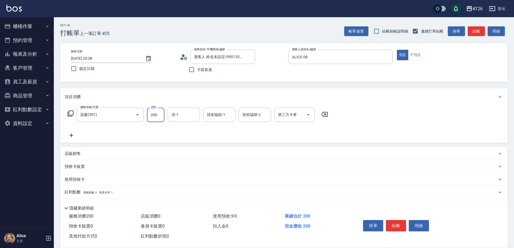
type input "2000"
type input "200"
type input "2000"
type input "Jessica-47"
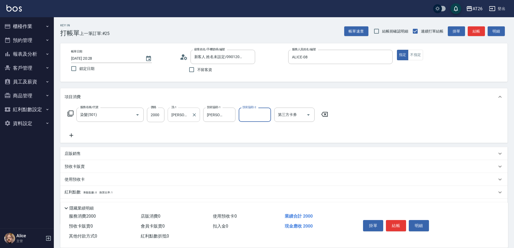
click at [175, 117] on input "Jessica-47" at bounding box center [179, 114] width 19 height 9
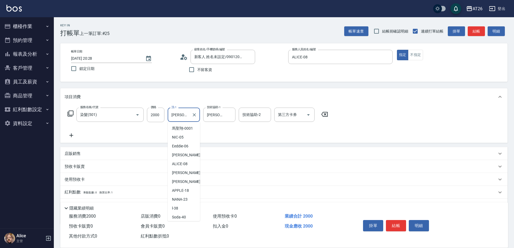
scroll to position [45, 0]
click at [175, 117] on input "Jessica-47" at bounding box center [179, 114] width 19 height 9
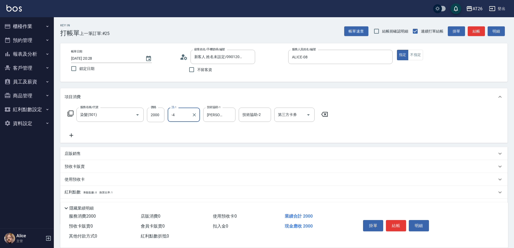
type input "-"
type input "Tammy-47"
type input "J"
type input "Tammy-47"
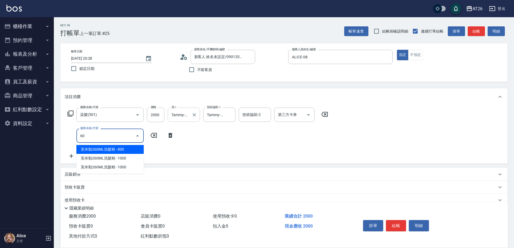
type input "601"
type input "230"
type input "自護髮(601)"
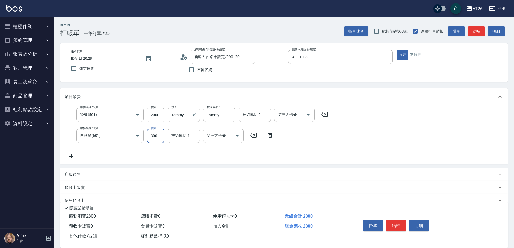
type input "5"
type input "200"
type input "500"
type input "250"
type input "5000"
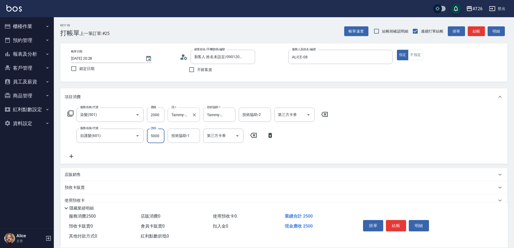
type input "700"
type input "5000"
type input "Tammy-47"
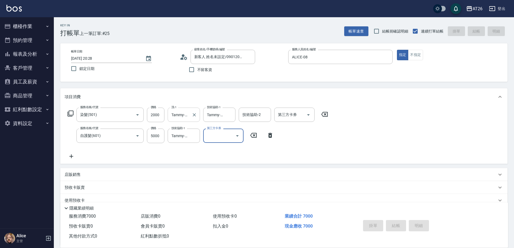
type input "2025/08/10 20:30"
type input "0"
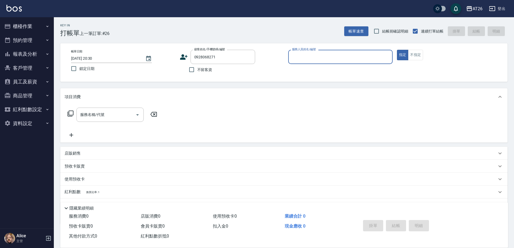
type input "0928068271"
type input "08"
type input "[PERSON_NAME]/0928068271/0928068271"
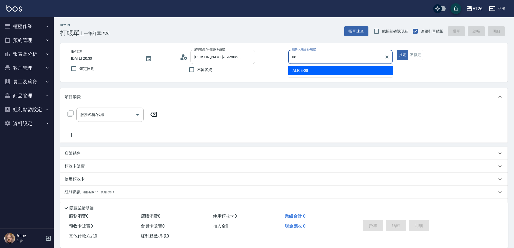
type input "ALICE-08"
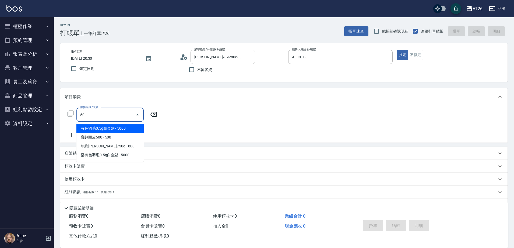
type input "501"
type input "120"
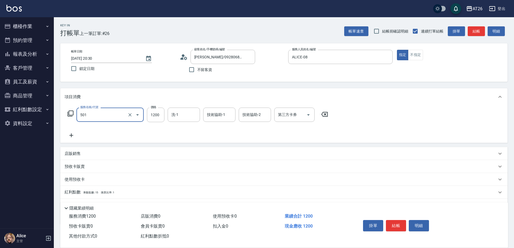
type input "染髮(501)"
type input "4"
type input "0"
type input "180"
type input "10"
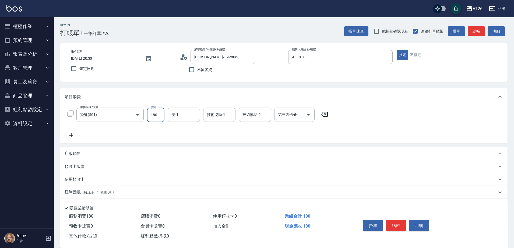
type input "1800"
type input "180"
type input "1800"
type input "7"
type input "Tammy-47"
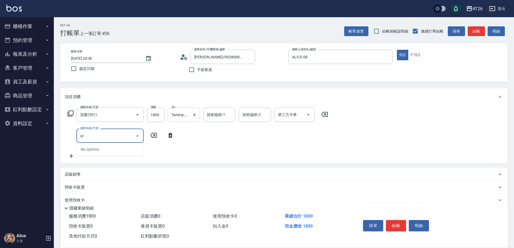
type input "u"
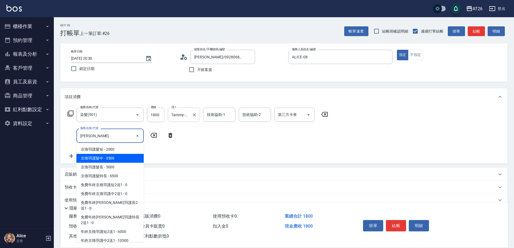
type input "京煥羽護髮中(630)"
type input "530"
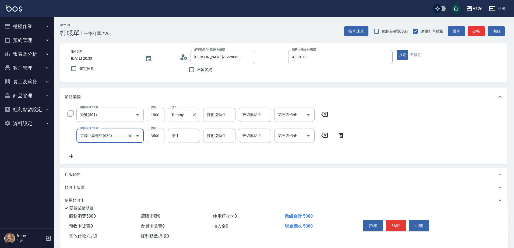
type input "京煥羽護髮中(630)"
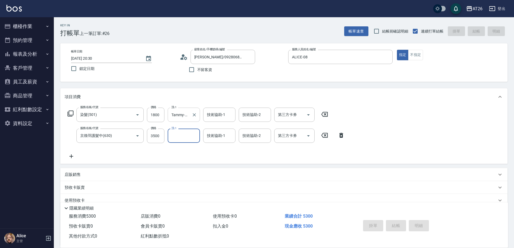
type input "2025/08/10 20:32"
type input "0"
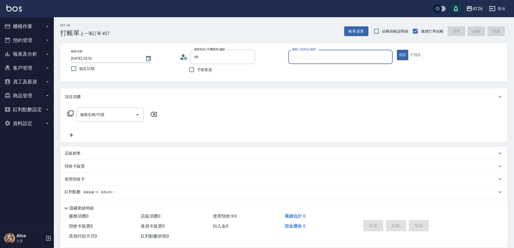
type input "吳昊軒/99/880414"
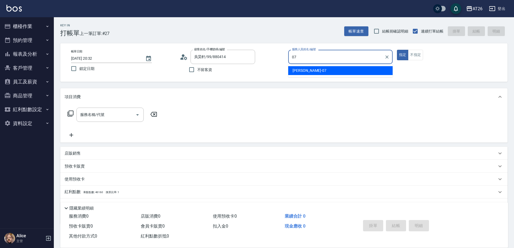
type input "ADAM-07"
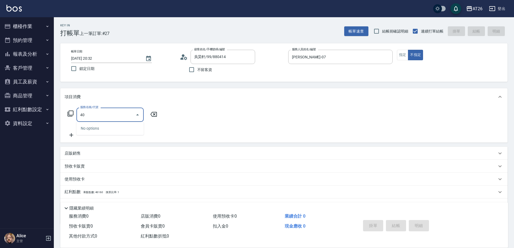
type input "401"
type input "20"
type input "剪髮(401)"
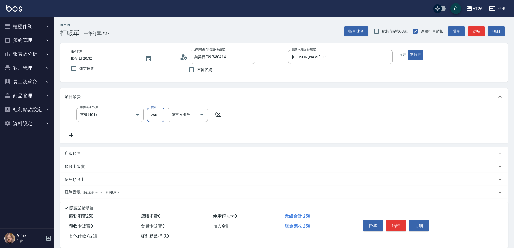
type input "7"
type input "0"
type input "700"
type input "70"
type input "700"
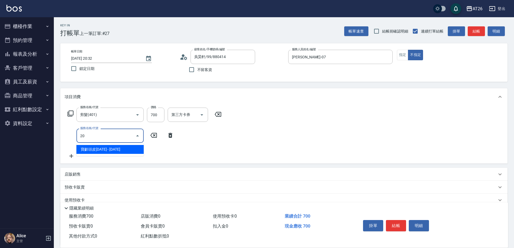
type input "201"
type input "90"
type input "0"
type input "70"
type input "寶齡頭皮500(1015)"
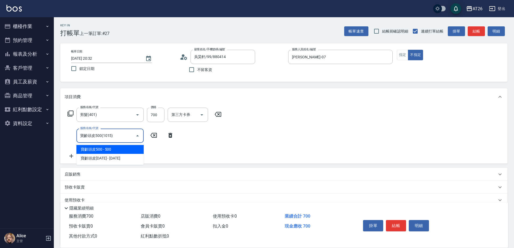
type input "120"
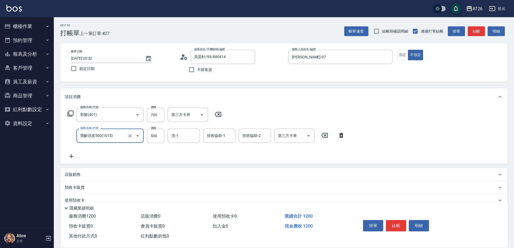
click at [116, 137] on input "寶齡頭皮500(1015)" at bounding box center [102, 135] width 47 height 9
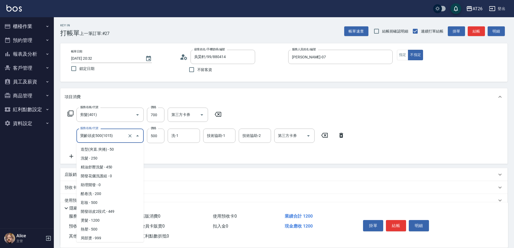
click at [116, 137] on input "寶齡頭皮500(1015)" at bounding box center [102, 135] width 47 height 9
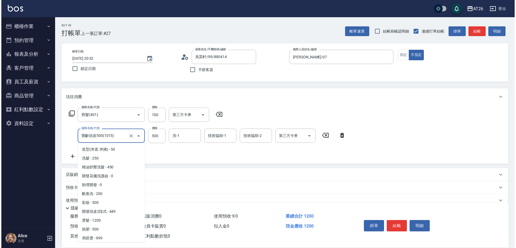
scroll to position [1181, 0]
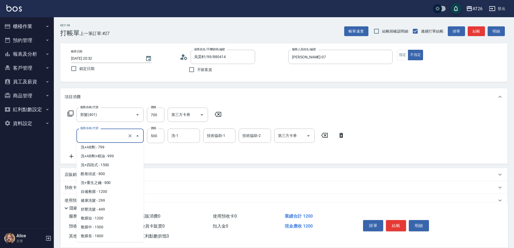
type input "造型(夾直.夾捲)(200)"
type input "70"
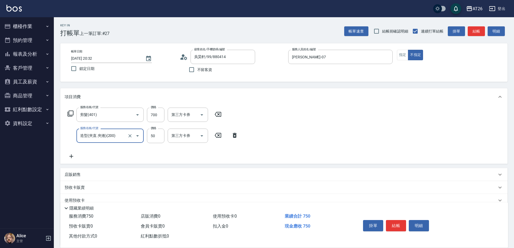
click at [108, 135] on input "造型(夾直.夾捲)(200)" at bounding box center [102, 135] width 47 height 9
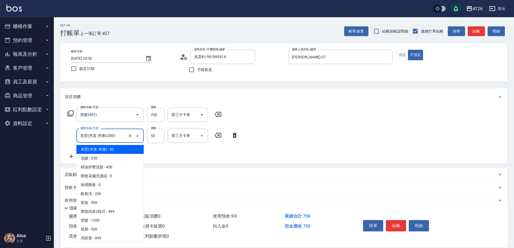
click at [108, 135] on input "造型(夾直.夾捲)(200)" at bounding box center [102, 135] width 47 height 9
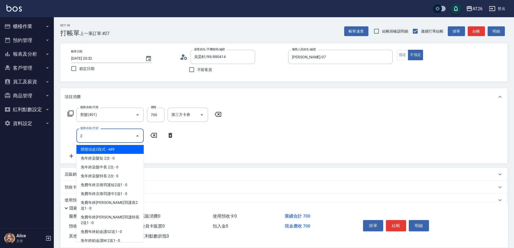
type input "開發頭皮2段式(207)"
type input "110"
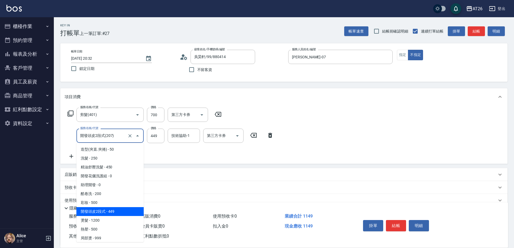
click at [108, 135] on input "開發頭皮2段式(207)" at bounding box center [102, 135] width 47 height 9
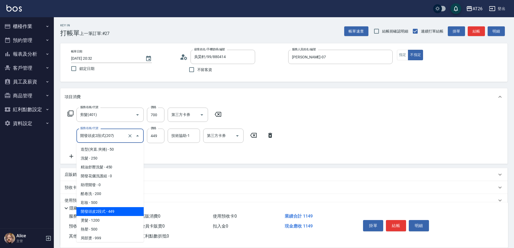
click at [108, 135] on input "開發頭皮2段式(207)" at bounding box center [102, 135] width 47 height 9
type input "70"
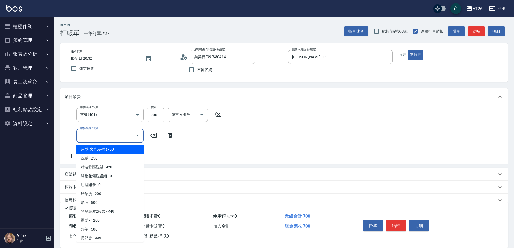
click at [108, 135] on input "服務名稱/代號" at bounding box center [106, 135] width 54 height 9
click at [233, 129] on div "服務名稱/代號 剪髮(401) 服務名稱/代號 價格 700 價格 第三方卡券 第三方卡券 服務名稱/代號 服務名稱/代號" at bounding box center [283, 134] width 447 height 58
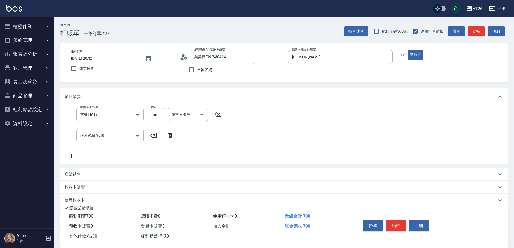
click at [173, 133] on icon at bounding box center [170, 135] width 13 height 6
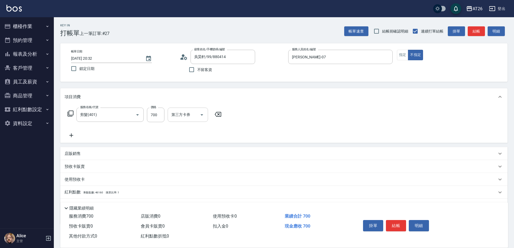
click at [187, 115] on div "第三方卡券 第三方卡券" at bounding box center [188, 115] width 40 height 14
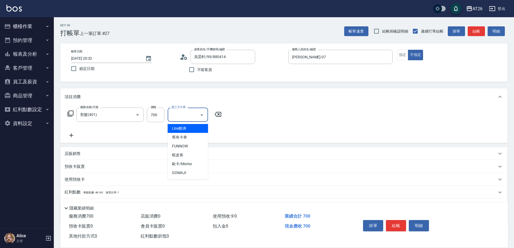
type input "Line酷券"
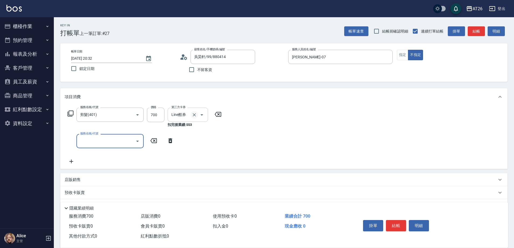
click at [196, 115] on icon "Clear" at bounding box center [194, 114] width 5 height 5
type input "70"
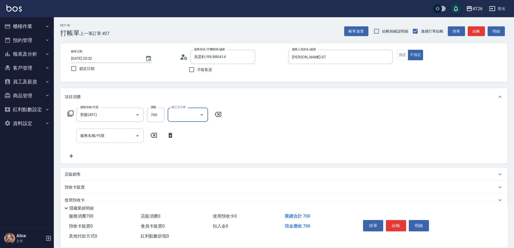
click at [94, 140] on input "服務名稱/代號" at bounding box center [106, 135] width 54 height 9
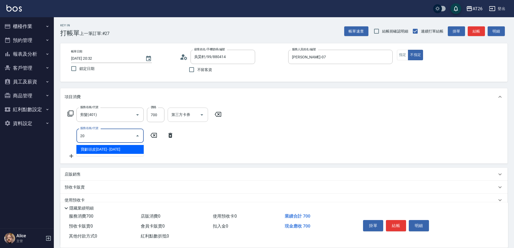
type input "201"
type input "90"
type input "洗髮(201)"
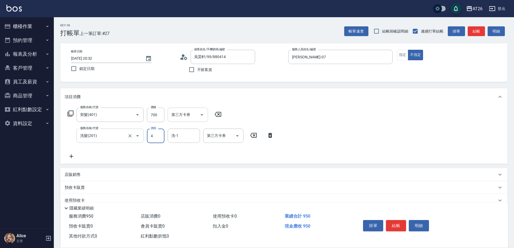
type input "46"
type input "70"
type input "0"
type input "tony-46"
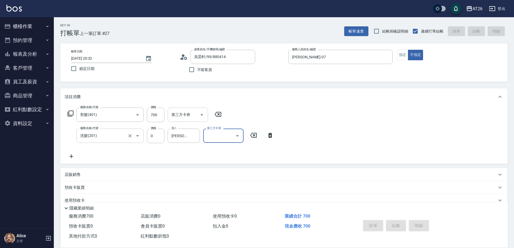
type input "2025/08/10 20:33"
type input "0"
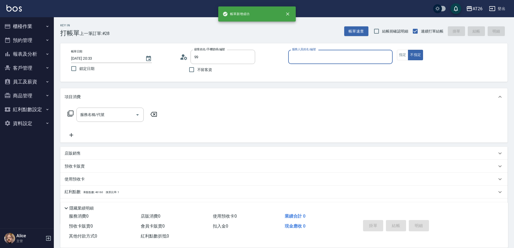
type input "吳昊軒/99/880414"
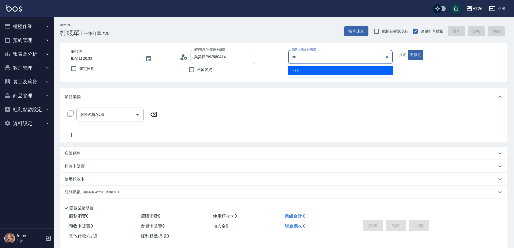
type input "l-38"
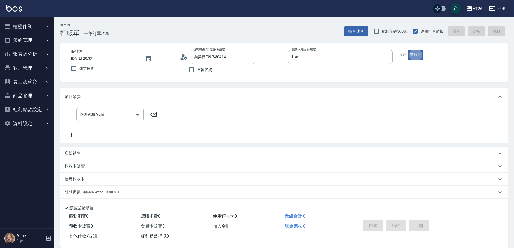
type button "false"
type input "401"
type input "20"
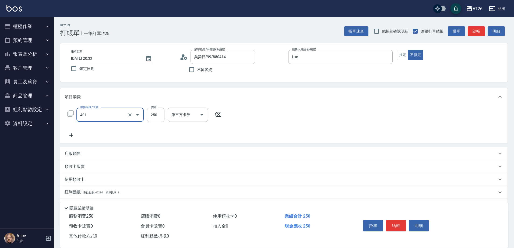
type input "剪髮(401)"
type input "4"
type input "0"
type input "400"
type input "40"
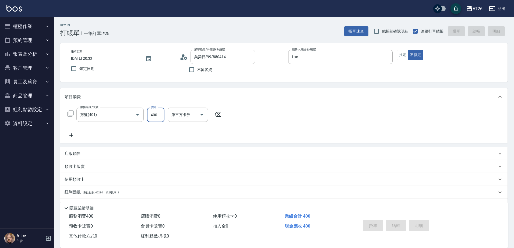
type input "0"
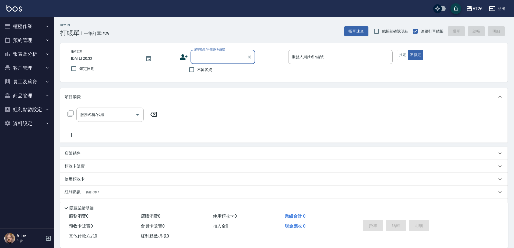
click at [14, 22] on button "櫃檯作業" at bounding box center [26, 26] width 49 height 14
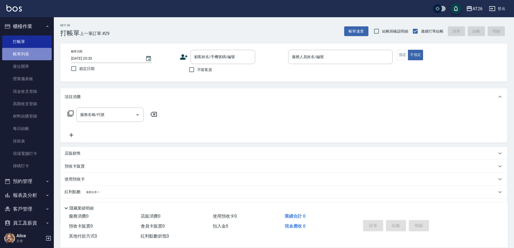
click at [37, 49] on link "帳單列表" at bounding box center [26, 54] width 49 height 12
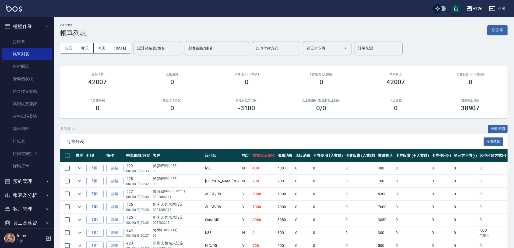
click at [178, 53] on div "設計師編號/姓名" at bounding box center [157, 48] width 48 height 14
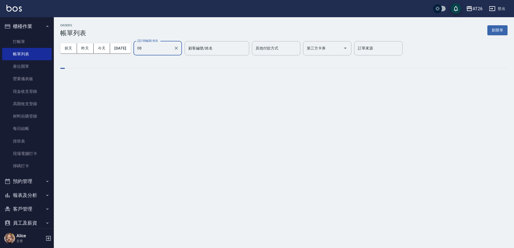
type input "ALICE-08"
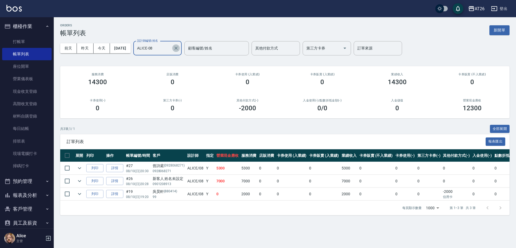
click at [179, 47] on icon "Clear" at bounding box center [176, 47] width 5 height 5
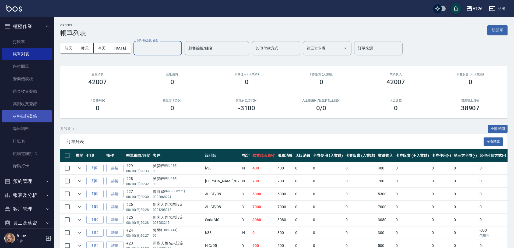
click at [31, 121] on link "材料自購登錄" at bounding box center [26, 116] width 49 height 12
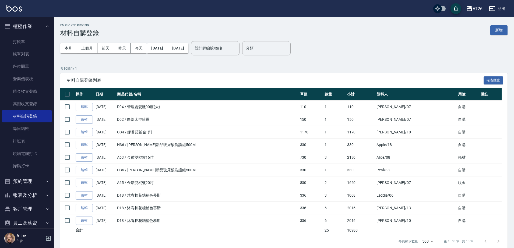
click at [508, 30] on div "Employee Picking 材料自購登錄 新增 本月 上個月 前天 昨天 今天 2025/08/01 2025/08/10 設計師編號/姓名 設計師編號…" at bounding box center [284, 136] width 460 height 238
click at [506, 30] on button "新增" at bounding box center [498, 30] width 17 height 10
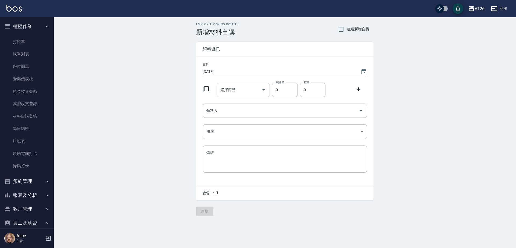
click at [255, 87] on input "選擇商品" at bounding box center [239, 89] width 41 height 9
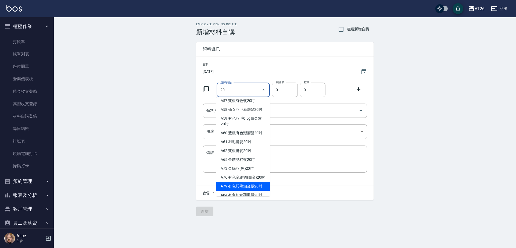
scroll to position [74, 0]
type input "有色仙女羽毛髮20吋"
type input "2780"
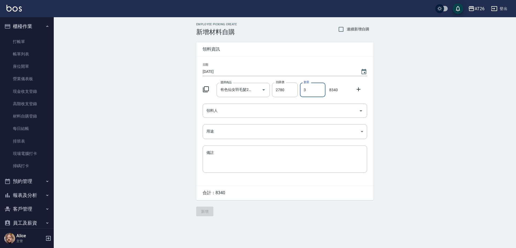
type input "3"
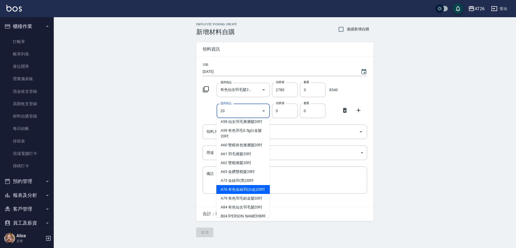
type input "20"
type input "1180"
type input "有色金絲羽(白金)20吋"
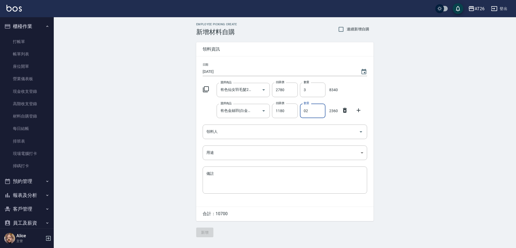
type input "02"
click at [346, 112] on icon at bounding box center [345, 110] width 4 height 5
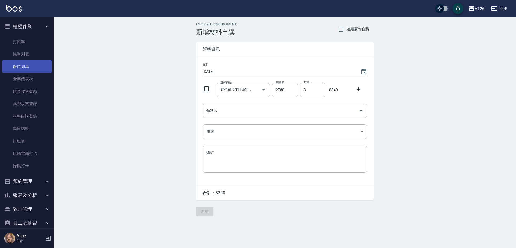
click at [15, 49] on link "帳單列表" at bounding box center [26, 54] width 49 height 12
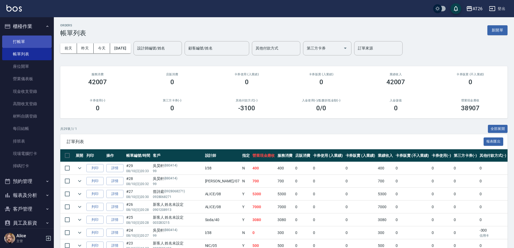
click at [14, 39] on link "打帳單" at bounding box center [26, 42] width 49 height 12
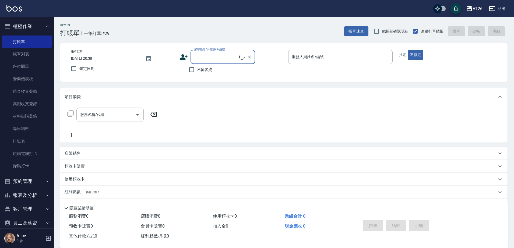
click at [198, 61] on input "顧客姓名/手機號碼/編號" at bounding box center [216, 56] width 46 height 9
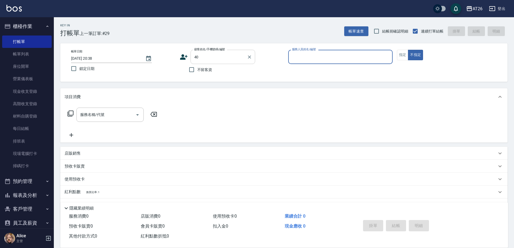
click at [204, 62] on div "40 顧客姓名/手機號碼/編號" at bounding box center [222, 57] width 65 height 14
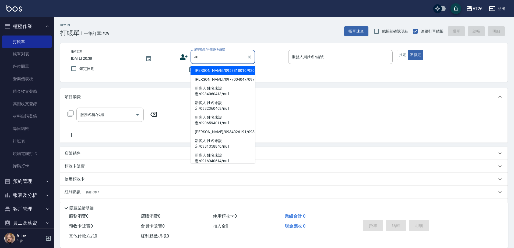
click at [204, 62] on div "40 顧客姓名/手機號碼/編號" at bounding box center [222, 57] width 65 height 14
click at [200, 58] on input "40" at bounding box center [219, 56] width 52 height 9
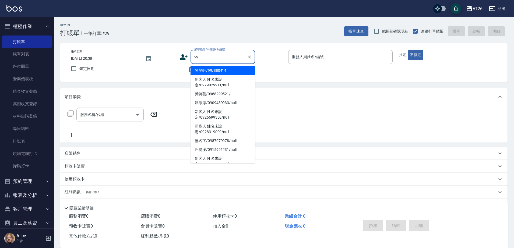
type input "吳昊軒/99/880414"
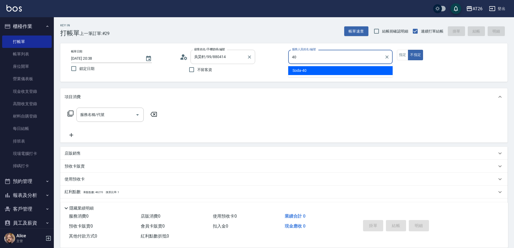
type input "40"
type button "false"
type input "Soda-40"
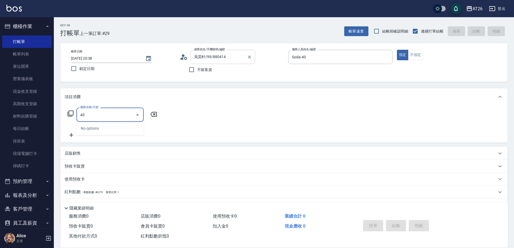
type input "401"
type input "20"
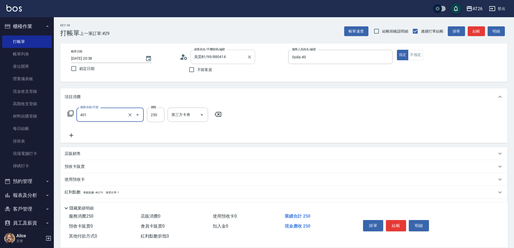
type input "剪髮(401)"
type input "4"
type input "0"
type input "500"
type input "50"
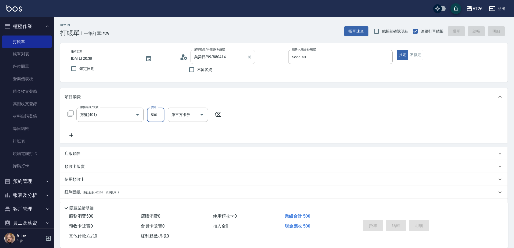
type input "2025/08/10 20:39"
type input "0"
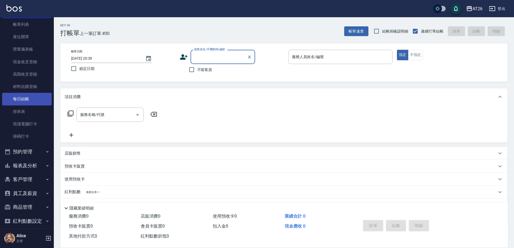
scroll to position [49, 0]
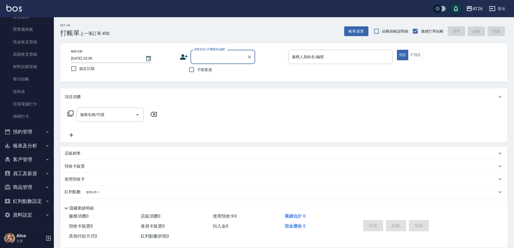
click at [34, 143] on button "報表及分析" at bounding box center [26, 146] width 49 height 14
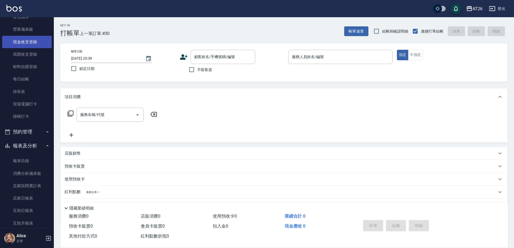
scroll to position [0, 0]
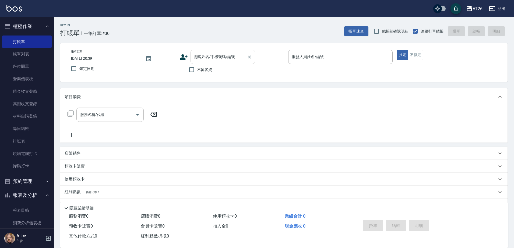
click at [197, 60] on input "顧客姓名/手機號碼/編號" at bounding box center [219, 56] width 52 height 9
type input "新客人 姓名未設定/0900767370/null"
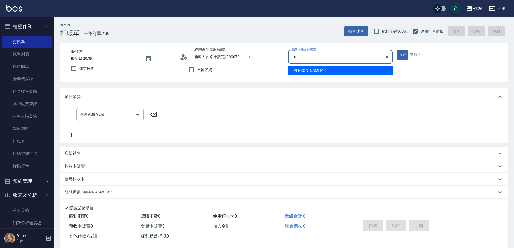
type input "10"
type button "true"
type input "[PERSON_NAME]-10"
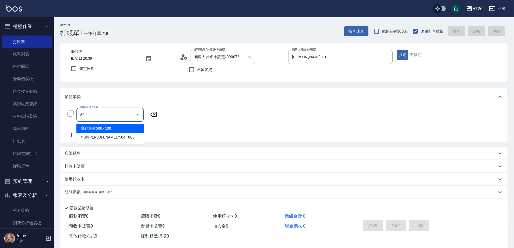
type input "501"
type input "120"
type input "染髮(501)"
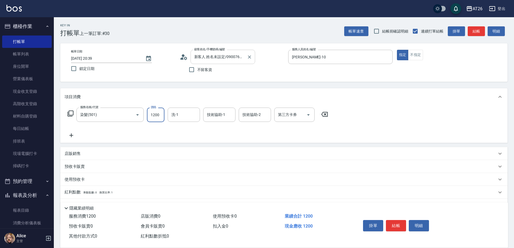
type input "2"
type input "0"
type input "268"
type input "20"
type input "2680"
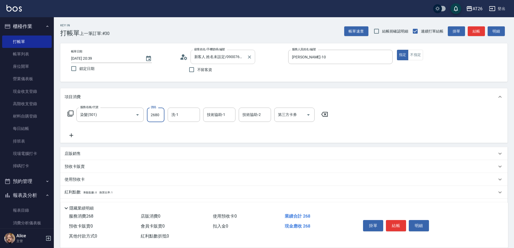
type input "260"
type input "2680"
type input "NANA-23"
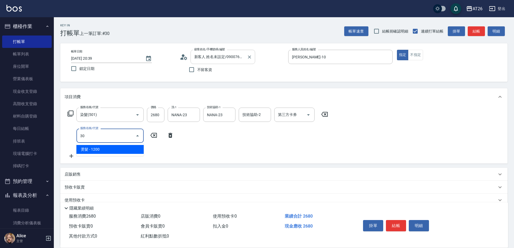
type input "3"
type input "502"
type input "310"
type input "漂髮(502)"
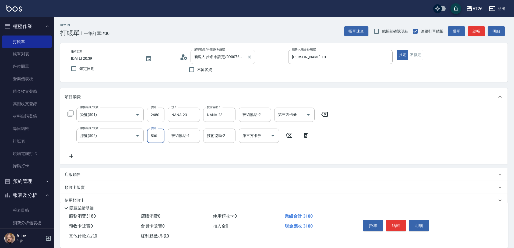
type input "0"
type input "260"
type input "0"
type input "NANA-23"
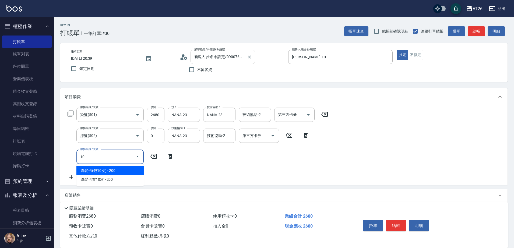
type input "1"
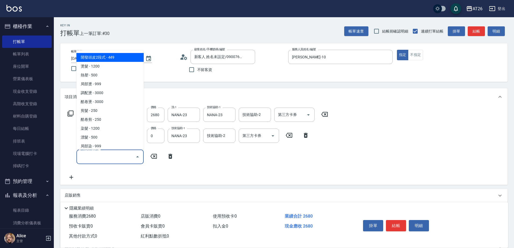
scroll to position [135, 0]
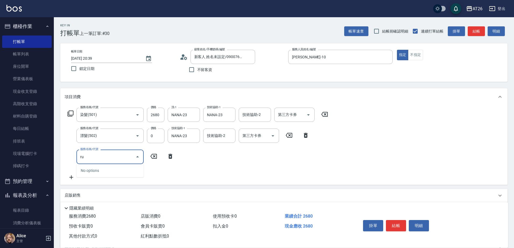
type input "r"
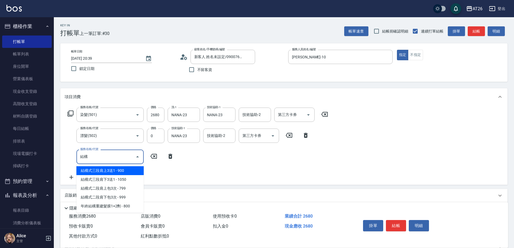
type input "節"
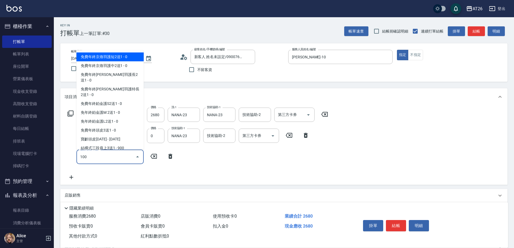
type input "1003"
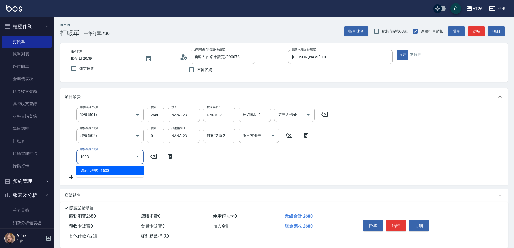
type input "410"
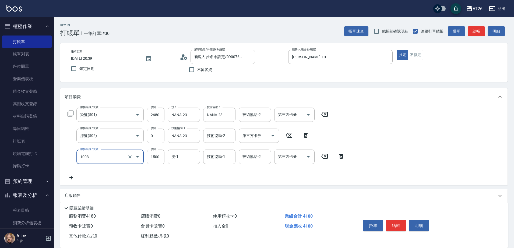
type input "洗+四段式(1003)"
type input "16"
type input "260"
type input "1600"
type input "420"
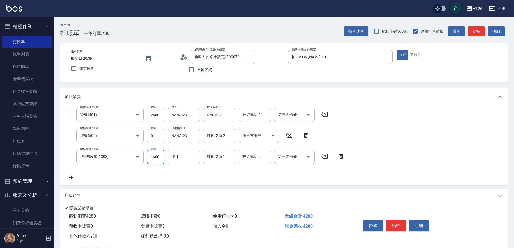
type input "1600"
type input "NANA-23"
click at [412, 159] on div "服務名稱/代號 染髮(501) 服務名稱/代號 價格 2680 價格 洗-1 NANA-23 洗-1 技術協助-1 NANA-23 技術協助-1 技術協助-2…" at bounding box center [283, 144] width 447 height 79
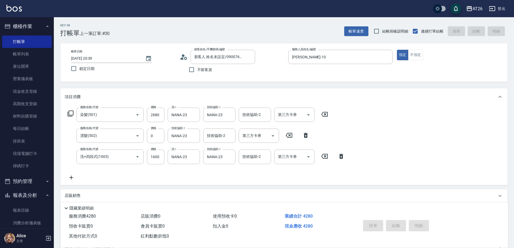
type input "2025/08/10 20:41"
type input "0"
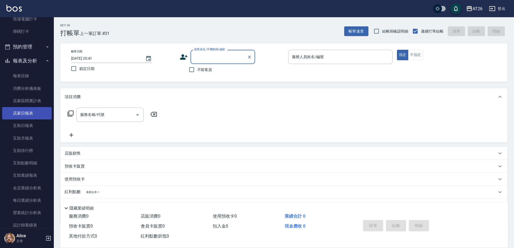
click at [32, 115] on link "店家日報表" at bounding box center [26, 113] width 49 height 12
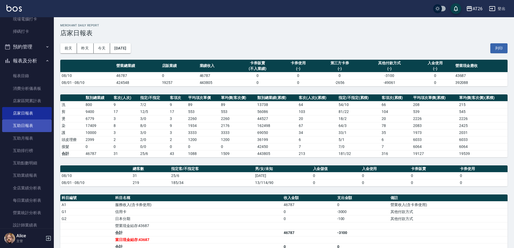
click at [23, 130] on link "互助日報表" at bounding box center [26, 125] width 49 height 12
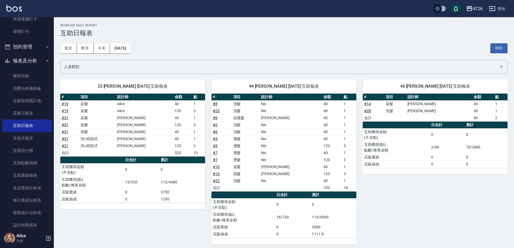
click at [285, 39] on div "[DATE] [DATE] [DATE] [DATE] 列印" at bounding box center [283, 48] width 447 height 23
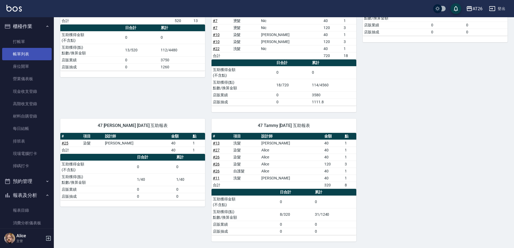
click at [25, 58] on link "帳單列表" at bounding box center [26, 54] width 49 height 12
click at [25, 51] on link "帳單列表" at bounding box center [26, 54] width 49 height 12
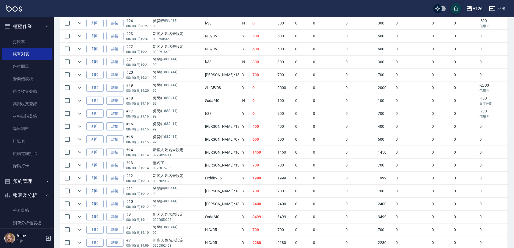
scroll to position [340, 0]
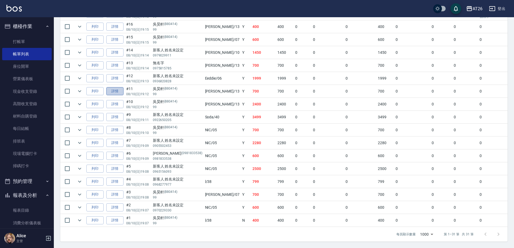
click at [111, 87] on link "詳情" at bounding box center [114, 91] width 17 height 8
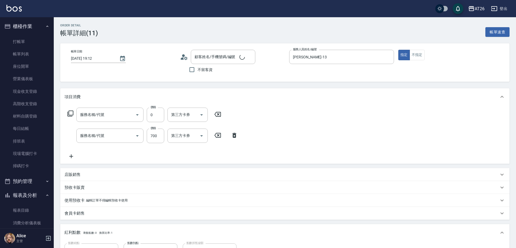
type input "2025/08/10 19:12"
type input "Arthur-13"
type input "70"
type input "洗髮(201)"
type input "剪髮(401)"
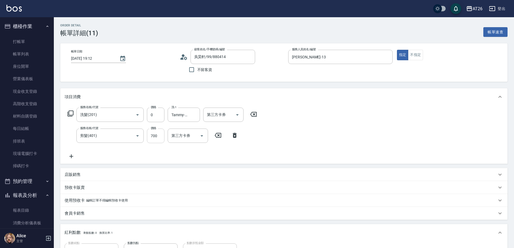
type input "吳昊軒/99/880414"
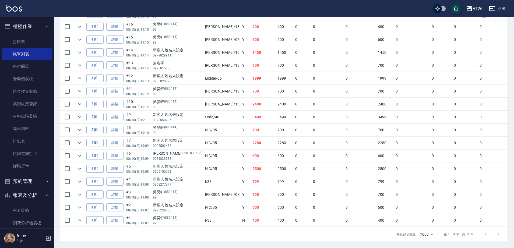
scroll to position [303, 0]
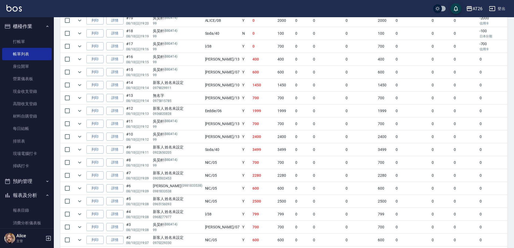
click at [114, 91] on td "詳情" at bounding box center [115, 85] width 20 height 13
click at [108, 102] on td "詳情" at bounding box center [115, 98] width 20 height 13
click at [112, 97] on link "詳情" at bounding box center [114, 98] width 17 height 8
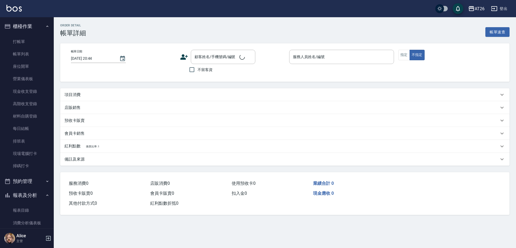
type input "2025/08/10 19:14"
type input "Arthur-13"
type input "70"
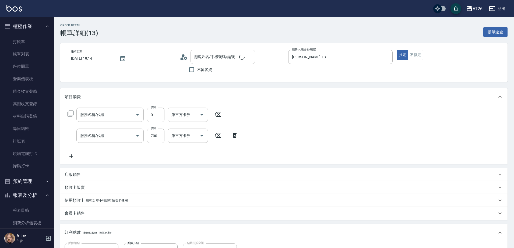
type input "無名字/0975815785/null"
type input "洗髮(201)"
type input "剪髮(401)"
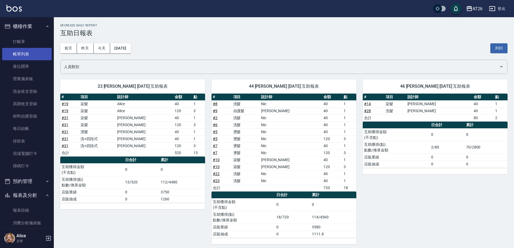
click at [28, 52] on link "帳單列表" at bounding box center [26, 54] width 49 height 12
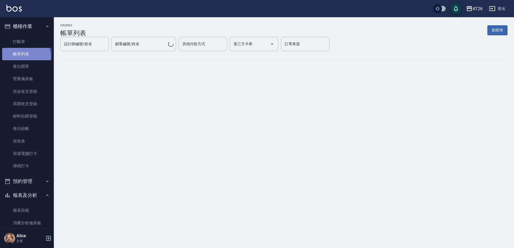
click at [23, 57] on link "帳單列表" at bounding box center [26, 54] width 49 height 12
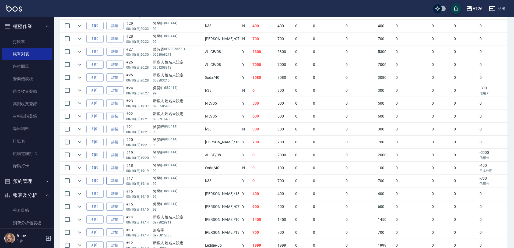
scroll to position [202, 0]
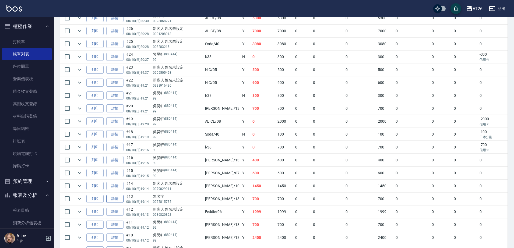
click at [111, 199] on link "詳情" at bounding box center [114, 199] width 17 height 8
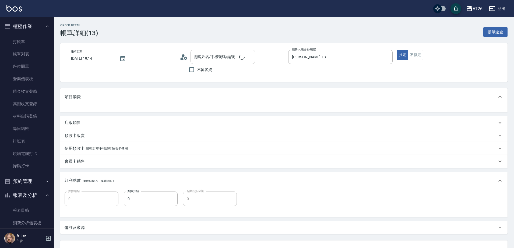
type input "70"
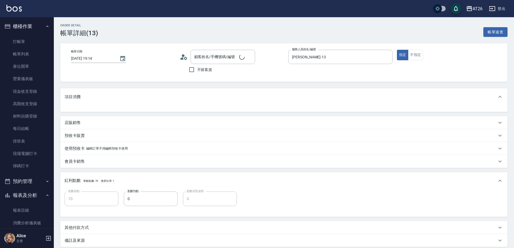
type input "無名字/0975815785/null"
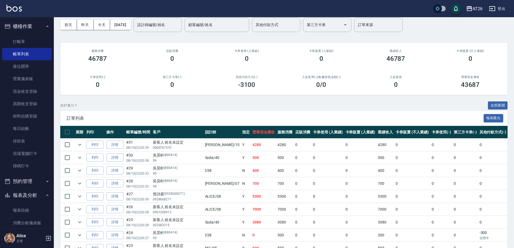
scroll to position [34, 0]
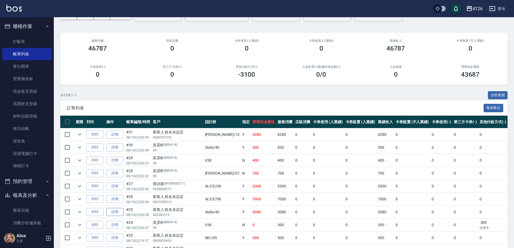
click at [114, 216] on link "詳情" at bounding box center [114, 212] width 17 height 8
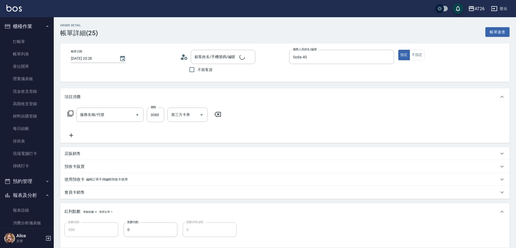
type input "2025/08/10 20:28"
type input "Soda-40"
type input "300"
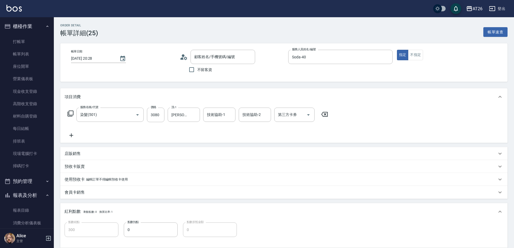
type input "新客人 姓名未設定/003283215/null"
type input "染髮(501)"
click at [182, 119] on input "Jessica-47" at bounding box center [179, 114] width 19 height 9
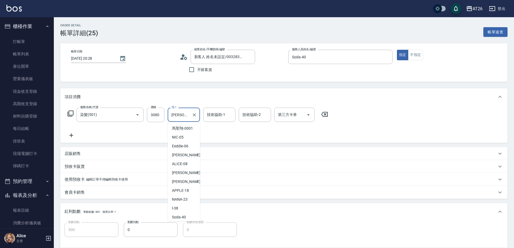
scroll to position [45, 0]
click at [183, 119] on input "Jessica-47" at bounding box center [179, 114] width 19 height 9
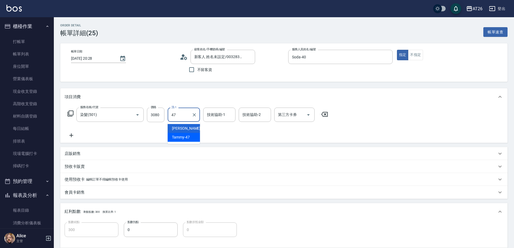
type input "Tammy-47"
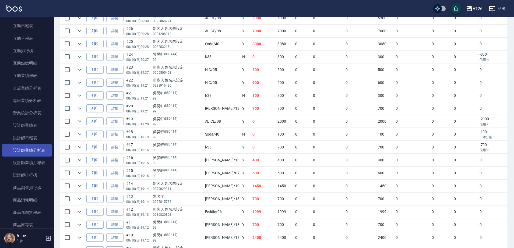
scroll to position [235, 0]
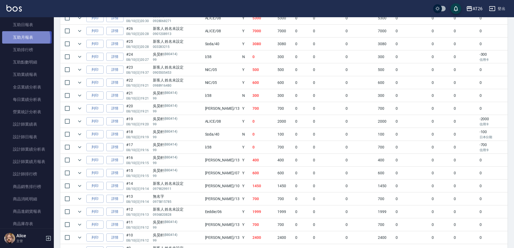
click at [26, 38] on link "互助月報表" at bounding box center [26, 37] width 49 height 12
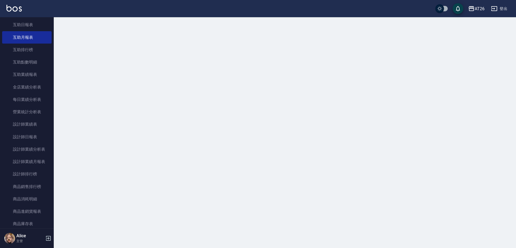
click at [24, 12] on div "AT26 登出" at bounding box center [258, 8] width 516 height 17
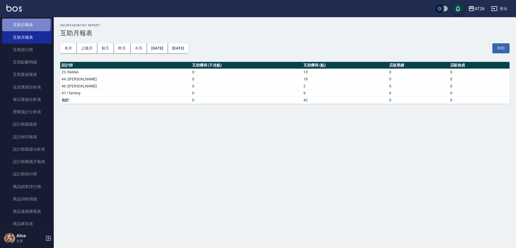
click at [24, 23] on link "互助日報表" at bounding box center [26, 25] width 49 height 12
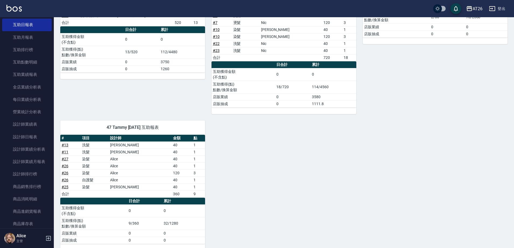
scroll to position [139, 0]
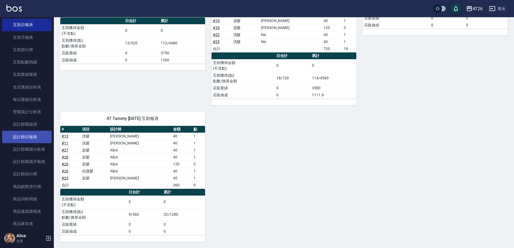
click at [22, 137] on link "設計師日報表" at bounding box center [26, 137] width 49 height 12
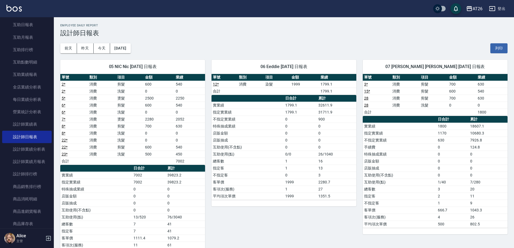
click at [206, 47] on div "[DATE] [DATE] [DATE] [DATE] 列印" at bounding box center [283, 48] width 447 height 23
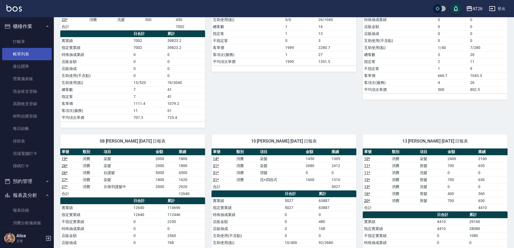
click at [23, 55] on link "帳單列表" at bounding box center [26, 54] width 49 height 12
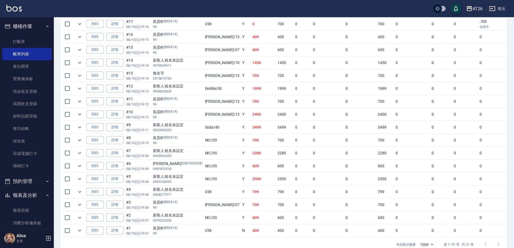
scroll to position [336, 0]
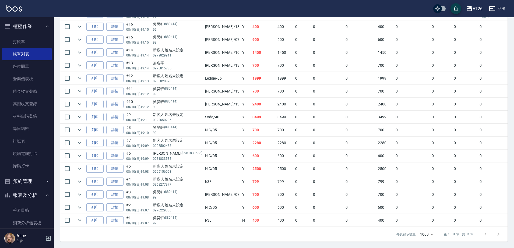
click at [251, 77] on td "1999" at bounding box center [263, 78] width 25 height 13
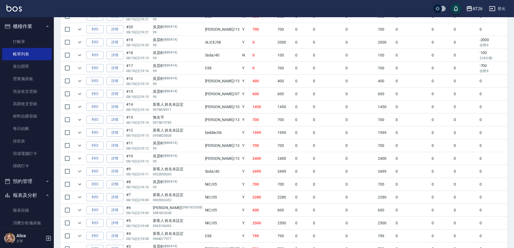
scroll to position [269, 0]
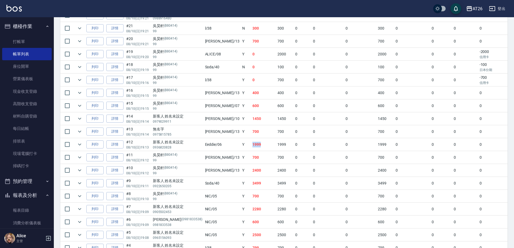
drag, startPoint x: 225, startPoint y: 146, endPoint x: 212, endPoint y: 143, distance: 12.6
click at [212, 143] on tr "列印 詳情 #12 08/10 (日) 19:13 新客人 姓名未設定 0936820828 Eeddie /06 Y 1999 1999 0 0 0 199…" at bounding box center [323, 144] width 526 height 13
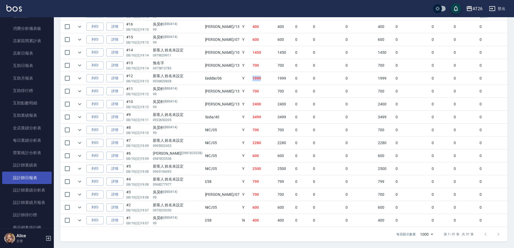
scroll to position [202, 0]
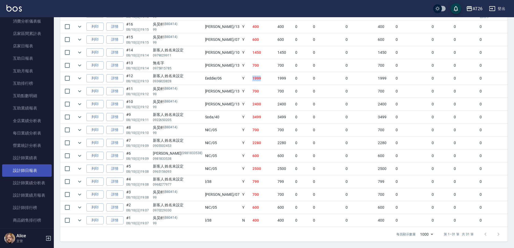
click at [30, 169] on link "設計師日報表" at bounding box center [26, 170] width 49 height 12
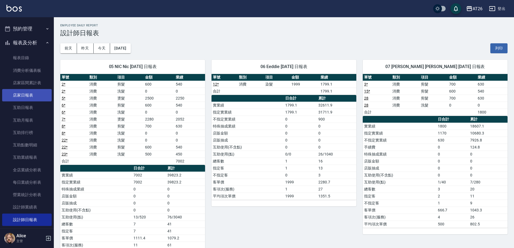
scroll to position [168, 0]
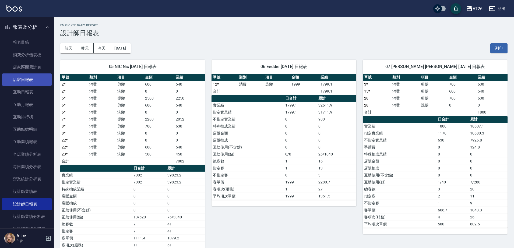
click at [35, 80] on link "店家日報表" at bounding box center [26, 79] width 49 height 12
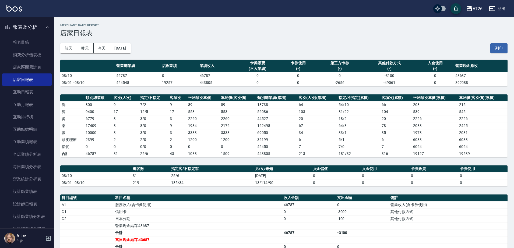
click at [181, 50] on div "[DATE] [DATE] [DATE] [DATE] 列印" at bounding box center [283, 48] width 447 height 23
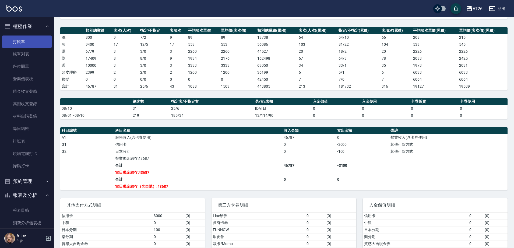
click at [26, 43] on link "打帳單" at bounding box center [26, 42] width 49 height 12
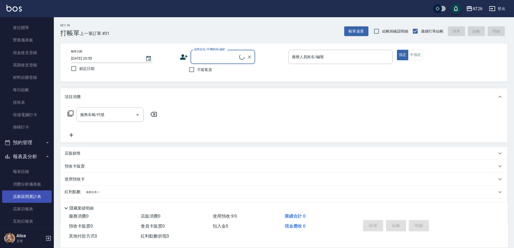
scroll to position [67, 0]
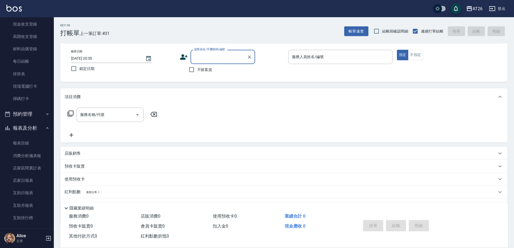
click at [195, 58] on input "顧客姓名/手機號碼/編號" at bounding box center [219, 56] width 52 height 9
type input "0909090596"
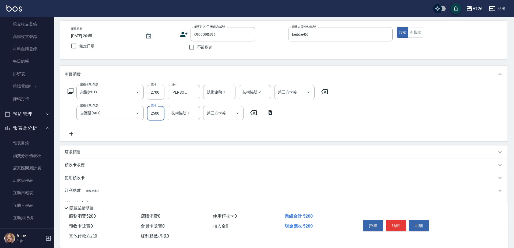
scroll to position [49, 0]
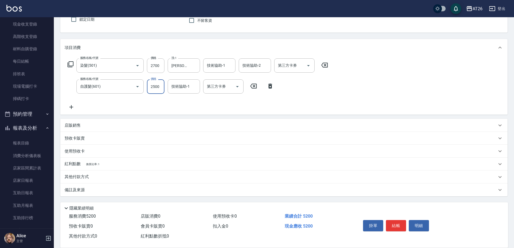
click at [93, 129] on div "店販銷售" at bounding box center [283, 125] width 447 height 13
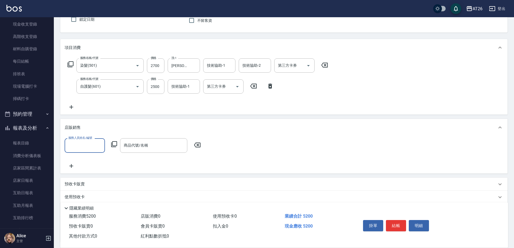
scroll to position [0, 0]
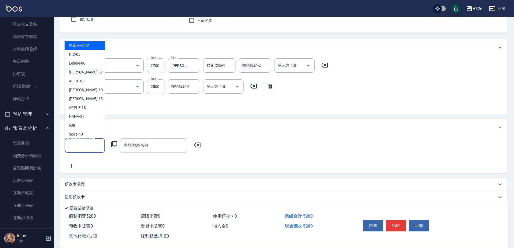
click at [88, 144] on input "服務人員姓名/編號" at bounding box center [85, 145] width 36 height 9
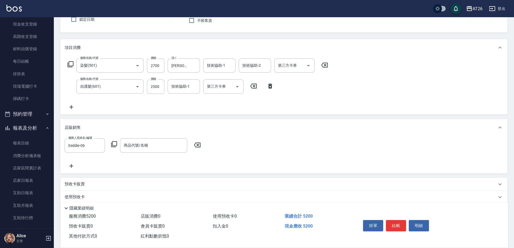
click at [147, 137] on div "服務人員姓名/編號 Eeddie-06 服務人員姓名/編號 商品代號/名稱 商品代號/名稱" at bounding box center [283, 154] width 447 height 37
click at [143, 145] on div "商品代號/名稱 商品代號/名稱" at bounding box center [153, 145] width 67 height 14
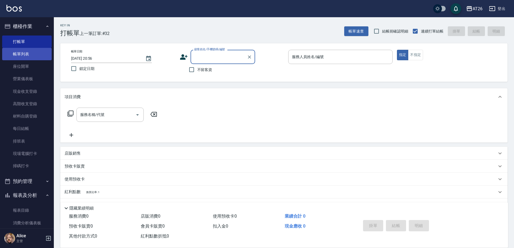
click at [22, 56] on link "帳單列表" at bounding box center [26, 54] width 49 height 12
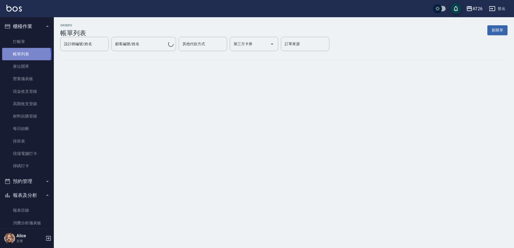
click at [26, 55] on link "帳單列表" at bounding box center [26, 54] width 49 height 12
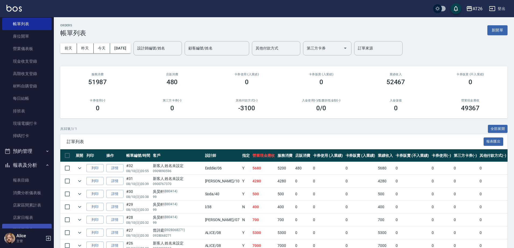
scroll to position [135, 0]
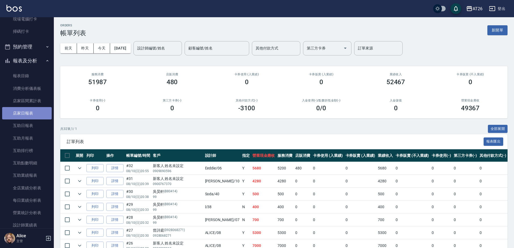
click at [27, 117] on link "店家日報表" at bounding box center [26, 113] width 49 height 12
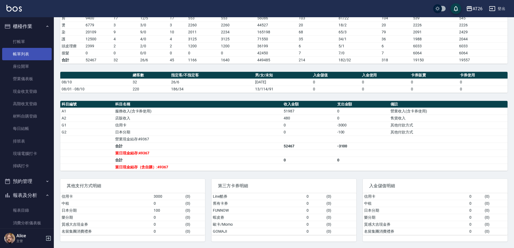
click at [24, 55] on link "帳單列表" at bounding box center [26, 54] width 49 height 12
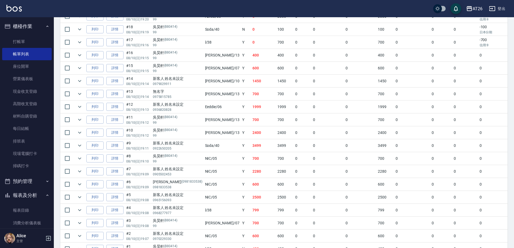
scroll to position [252, 0]
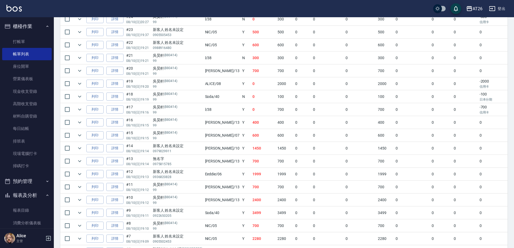
click at [251, 105] on td "0" at bounding box center [263, 109] width 25 height 13
click at [251, 104] on td "0" at bounding box center [263, 109] width 25 height 13
click at [251, 86] on td "0" at bounding box center [263, 83] width 25 height 13
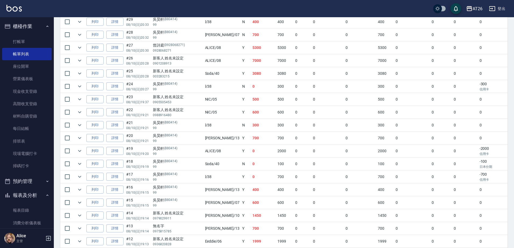
click at [251, 86] on td "0" at bounding box center [263, 86] width 25 height 13
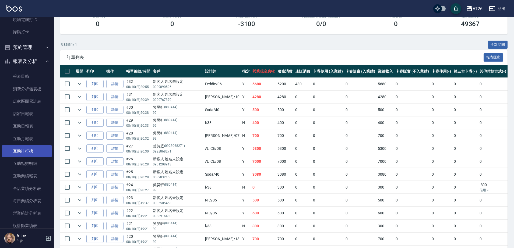
scroll to position [135, 0]
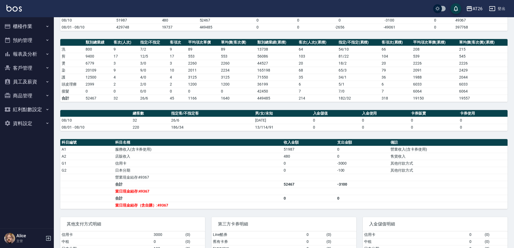
scroll to position [67, 0]
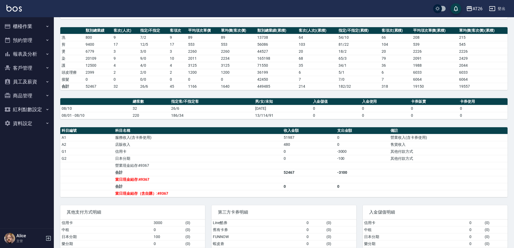
click at [29, 24] on button "櫃檯作業" at bounding box center [26, 26] width 49 height 14
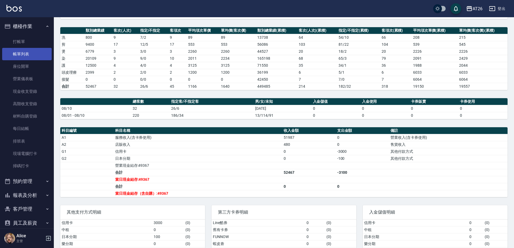
click at [22, 55] on link "帳單列表" at bounding box center [26, 54] width 49 height 12
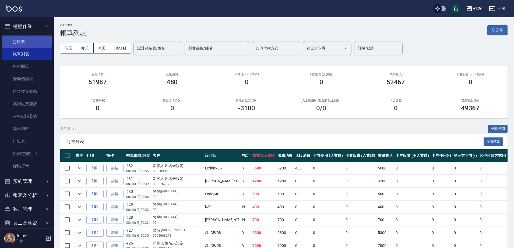
click at [27, 39] on link "打帳單" at bounding box center [26, 42] width 49 height 12
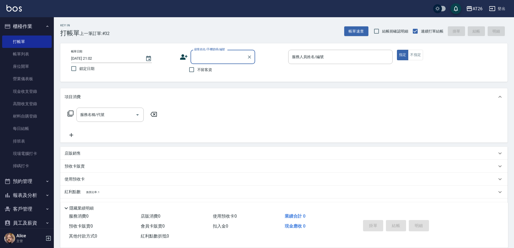
click at [222, 61] on input "顧客姓名/手機號碼/編號" at bounding box center [219, 56] width 52 height 9
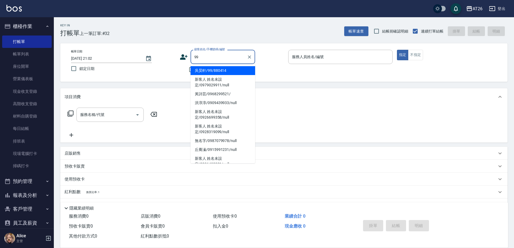
type input "吳昊軒/99/880414"
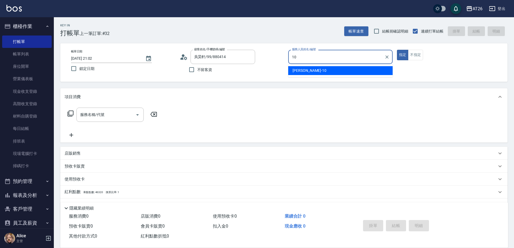
type input "[PERSON_NAME]-10"
type button "true"
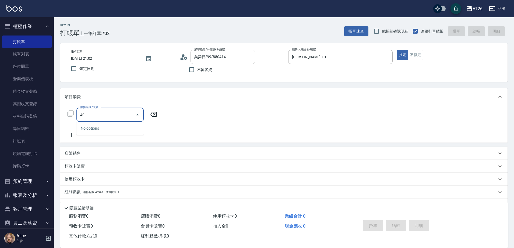
type input "401"
type input "20"
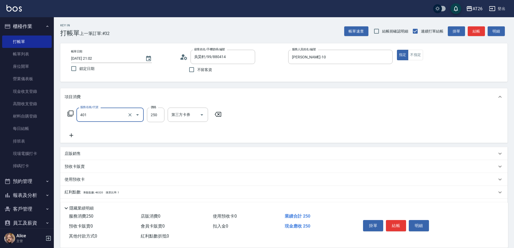
type input "剪髮(401)"
type input "5"
type input "0"
type input "550"
type input "50"
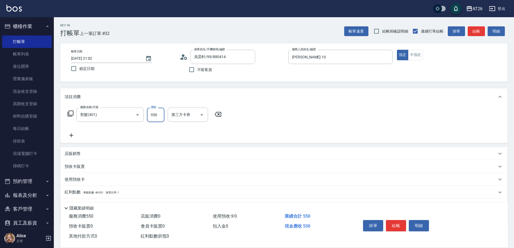
type input "550"
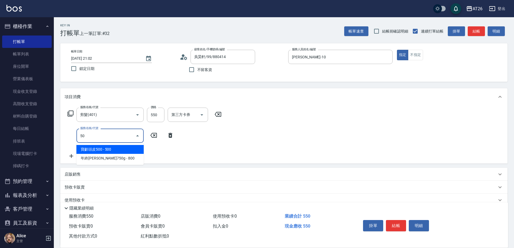
type input "501"
type input "170"
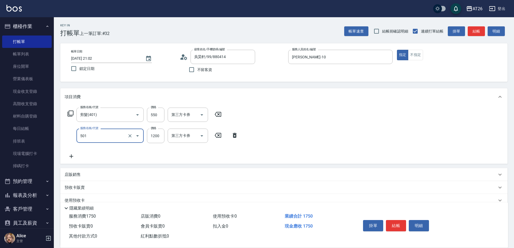
type input "染髮(501)"
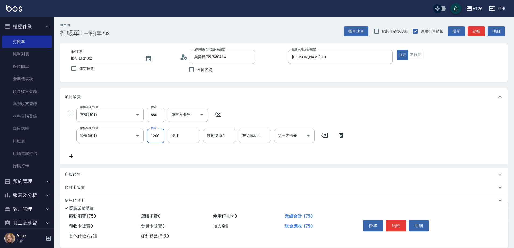
type input "50"
type input "268"
type input "80"
type input "2680"
type input "320"
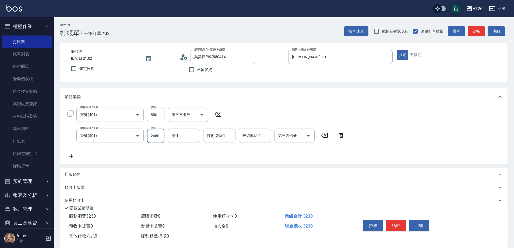
type input "2680"
click at [184, 137] on input "洗-1" at bounding box center [183, 135] width 27 height 9
type input "NANA-23"
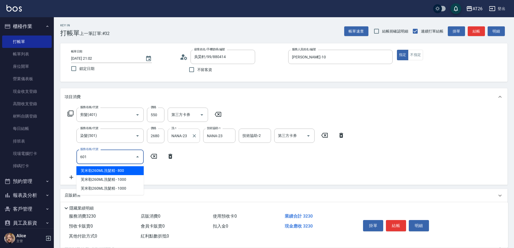
type input "601"
type input "350"
type input "自護髮(601)"
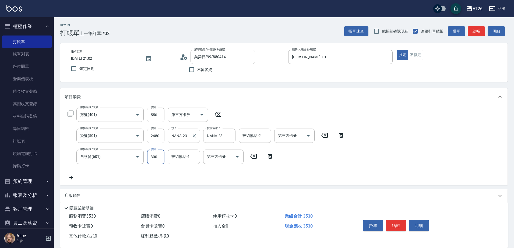
type input "2"
type input "320"
type input "250"
type input "340"
type input "2500"
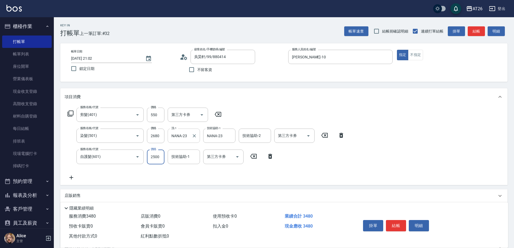
type input "570"
type input "2500"
type input "NANA-23"
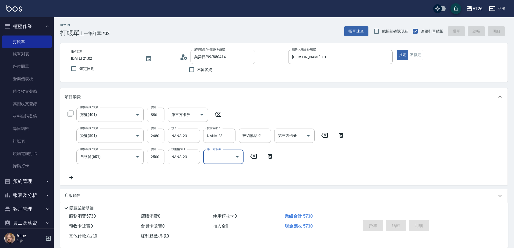
type input "0"
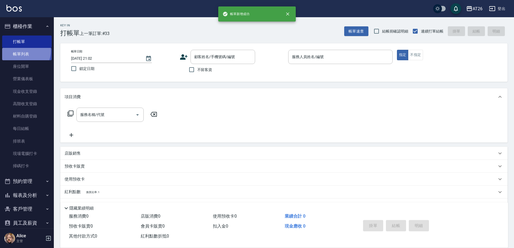
click at [21, 51] on link "帳單列表" at bounding box center [26, 54] width 49 height 12
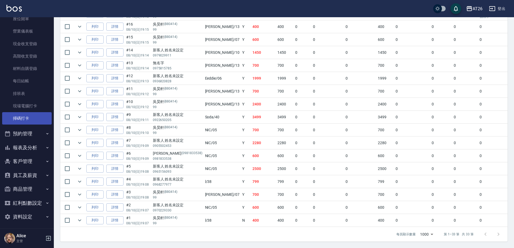
scroll to position [49, 0]
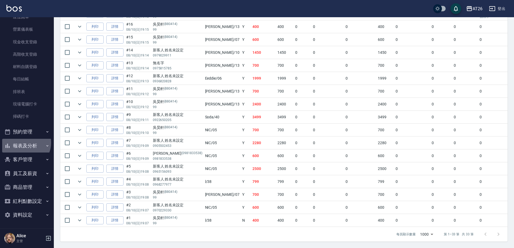
click at [24, 143] on button "報表及分析" at bounding box center [26, 146] width 49 height 14
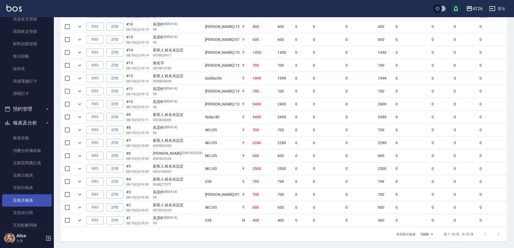
scroll to position [83, 0]
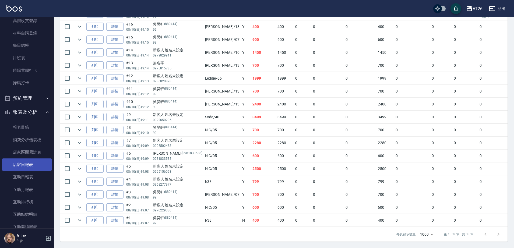
click at [26, 164] on link "店家日報表" at bounding box center [26, 164] width 49 height 12
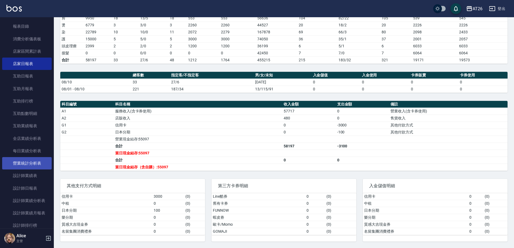
scroll to position [218, 0]
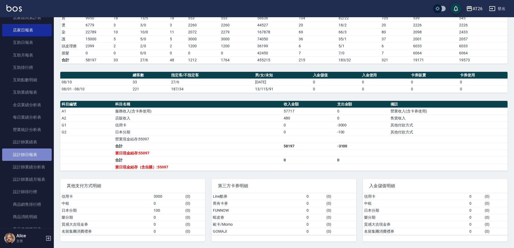
click at [33, 154] on link "設計師日報表" at bounding box center [26, 154] width 49 height 12
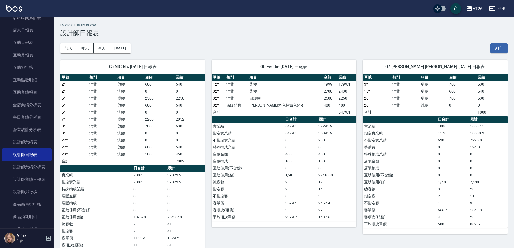
click at [287, 39] on div "[DATE] [DATE] [DATE] [DATE] 列印" at bounding box center [283, 48] width 447 height 23
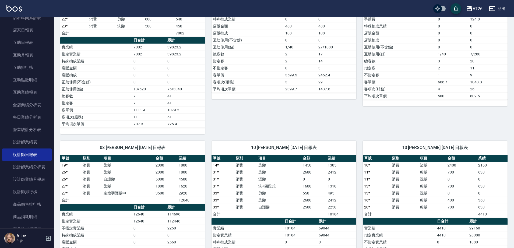
scroll to position [168, 0]
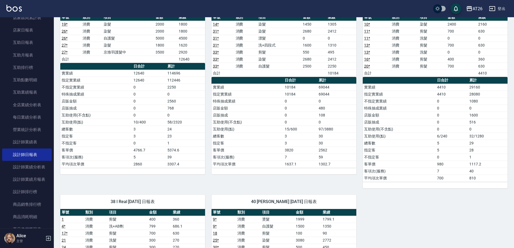
scroll to position [235, 0]
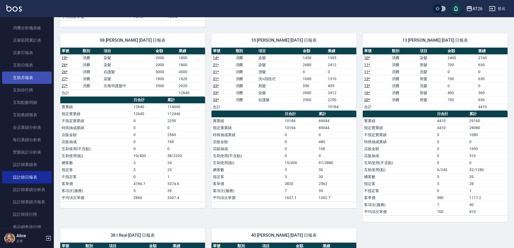
scroll to position [184, 0]
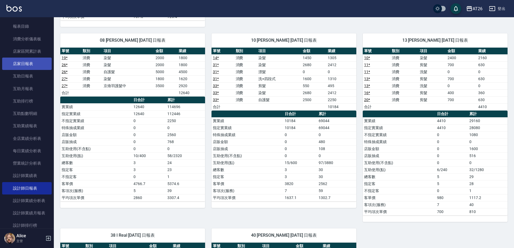
click at [29, 65] on link "店家日報表" at bounding box center [26, 64] width 49 height 12
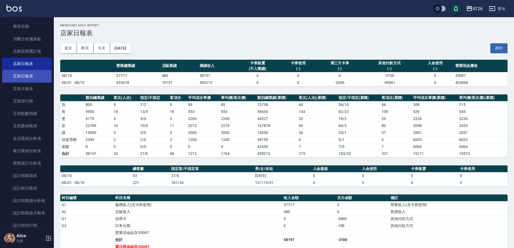
drag, startPoint x: 33, startPoint y: 89, endPoint x: 33, endPoint y: 71, distance: 18.0
click at [33, 89] on link "互助月報表" at bounding box center [26, 89] width 49 height 12
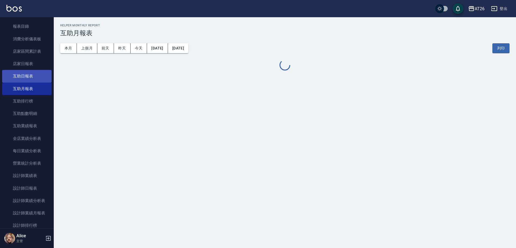
click at [33, 66] on link "店家日報表" at bounding box center [26, 64] width 49 height 12
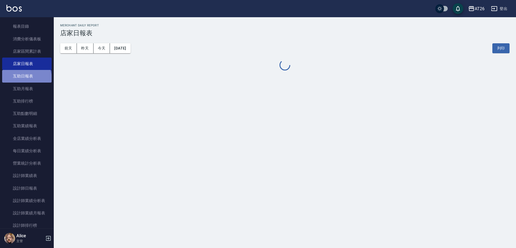
click at [26, 79] on link "互助日報表" at bounding box center [26, 76] width 49 height 12
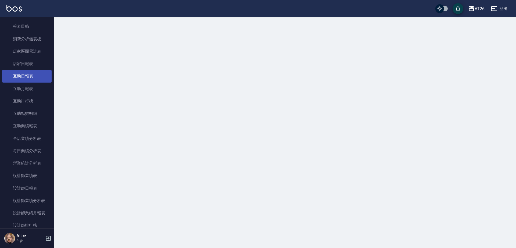
click at [26, 79] on link "互助日報表" at bounding box center [26, 76] width 49 height 12
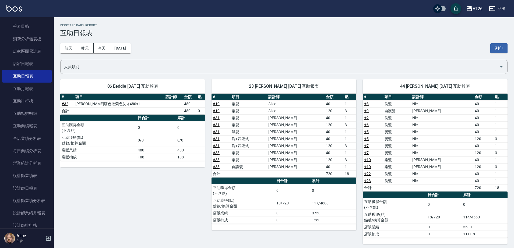
click at [148, 177] on div "06 Eeddie [DATE] 互助報表 # 項目 設計師 金額 點 # 32 蕾娜塔色控紫色(小) 480x1 480 合計 480 0 日合計 累計 互…" at bounding box center [129, 158] width 151 height 171
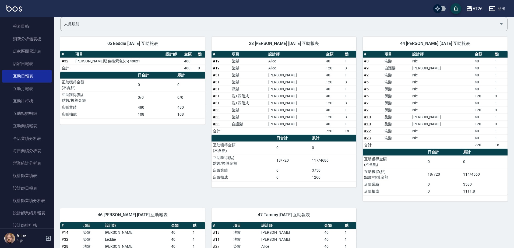
scroll to position [38, 0]
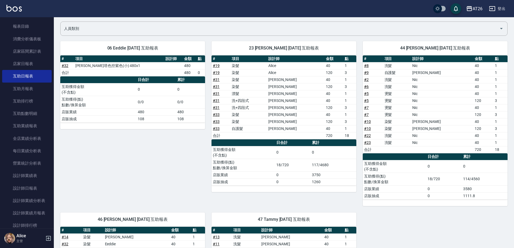
click at [99, 160] on div "06 Eeddie [DATE] 互助報表 # 項目 設計師 金額 點 # 32 蕾娜塔色控紫色(小) 480x1 480 合計 480 0 日合計 累計 互…" at bounding box center [129, 120] width 151 height 171
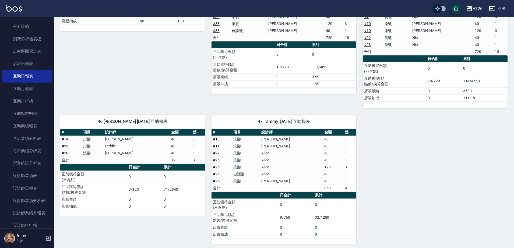
scroll to position [139, 0]
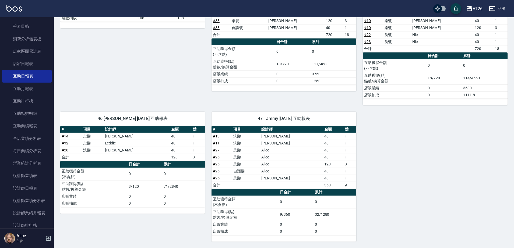
click at [479, 176] on div "06 Eeddie [DATE] 互助報表 # 項目 設計師 金額 點 # 32 蕾娜塔色控紫色(小) 480x1 480 合計 480 0 日合計 累計 互…" at bounding box center [281, 88] width 454 height 308
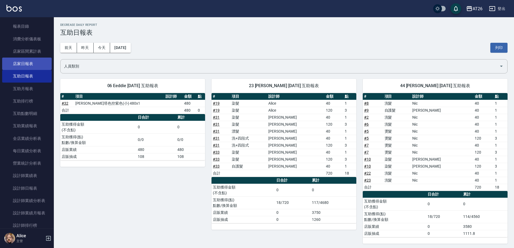
scroll to position [0, 0]
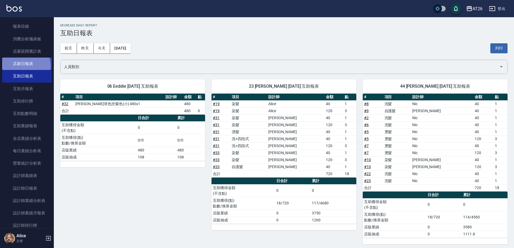
click at [22, 66] on link "店家日報表" at bounding box center [26, 64] width 49 height 12
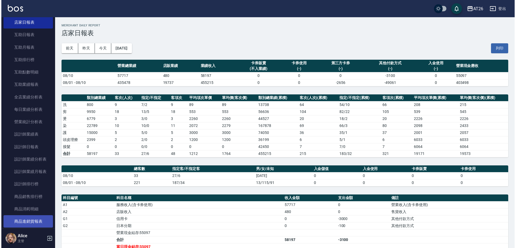
scroll to position [251, 0]
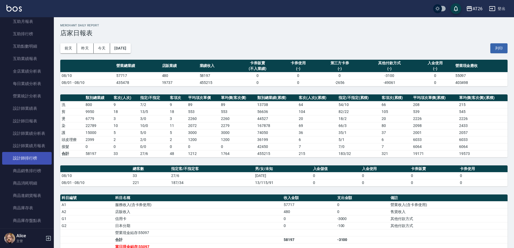
click at [30, 160] on link "設計師排行榜" at bounding box center [26, 158] width 49 height 12
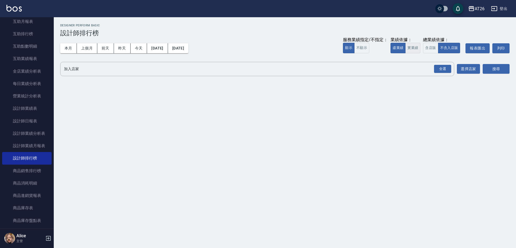
click at [412, 46] on button "實業績" at bounding box center [413, 48] width 15 height 10
click at [135, 48] on button "今天" at bounding box center [139, 48] width 17 height 10
click at [445, 67] on div "全選" at bounding box center [442, 69] width 17 height 8
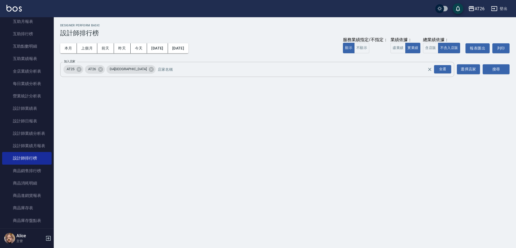
click at [129, 66] on div "AT25 AT26 DA[GEOGRAPHIC_DATA] 全選 加入店家" at bounding box center [257, 69] width 394 height 15
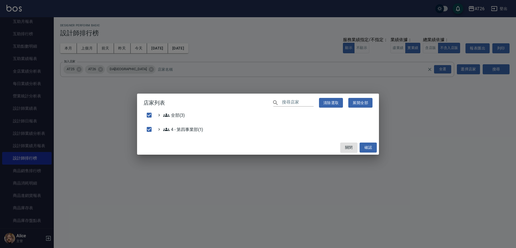
click at [126, 69] on div "店家列表 ​ 清除選取 展開全部 全部(3) 4 - 第四事業部(1) 關閉 確認" at bounding box center [258, 124] width 516 height 248
checkbox input "false"
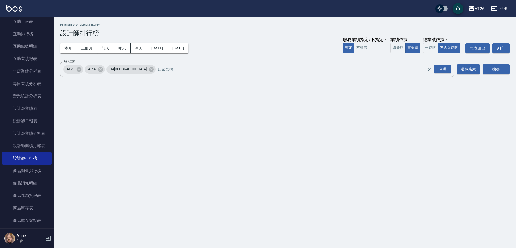
click at [148, 69] on icon at bounding box center [151, 69] width 6 height 6
click at [80, 71] on icon at bounding box center [79, 69] width 5 height 5
click at [500, 69] on button "搜尋" at bounding box center [496, 69] width 27 height 10
